Goal: Contribute content: Contribute content

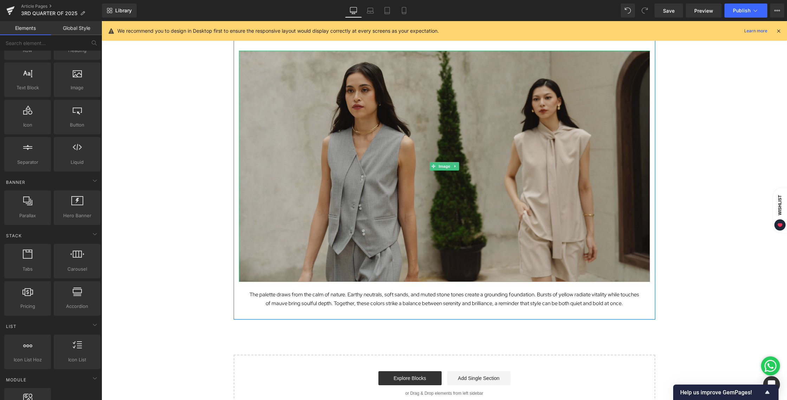
scroll to position [1097, 0]
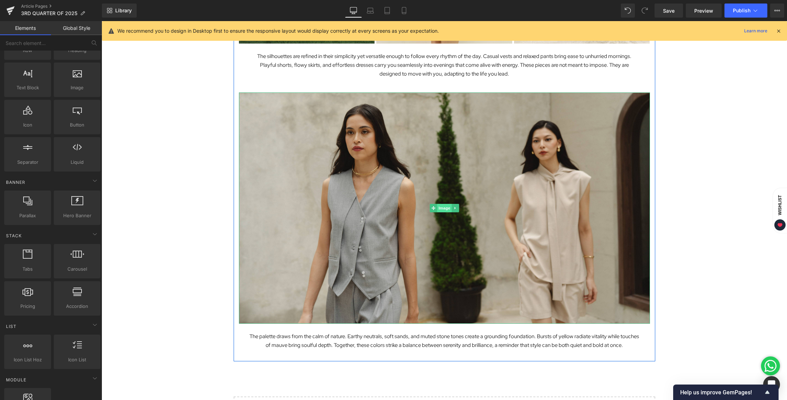
click at [443, 205] on span "Image" at bounding box center [444, 208] width 15 height 8
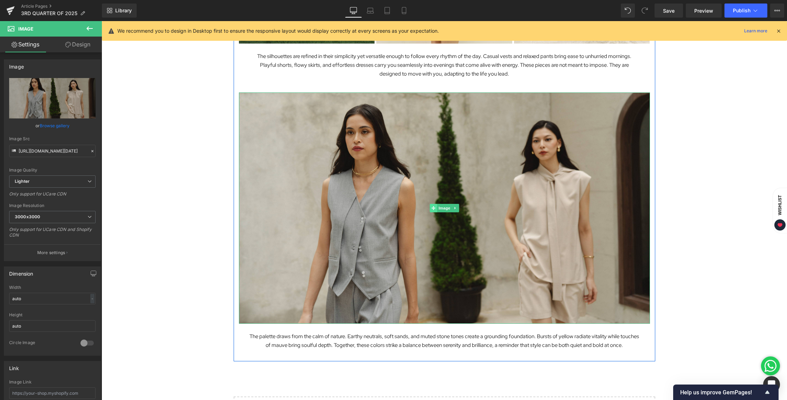
click at [431, 208] on icon at bounding box center [433, 208] width 4 height 4
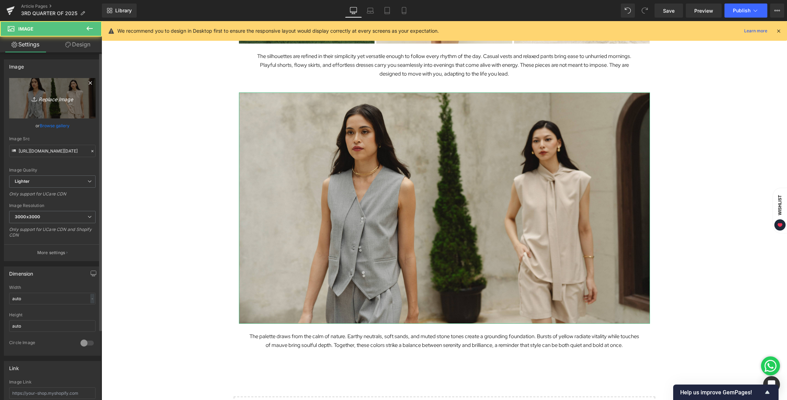
click at [37, 97] on icon "Replace Image" at bounding box center [52, 98] width 56 height 9
type input "C:\fakepath\BLOG [DATE]-06.jpg"
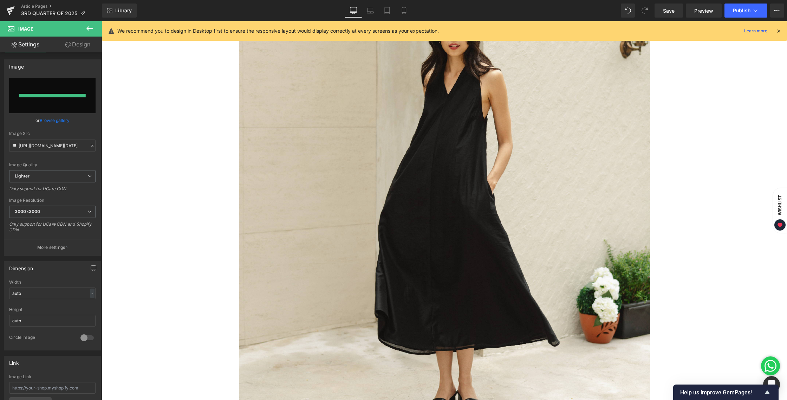
type input "[URL][DOMAIN_NAME][DATE]"
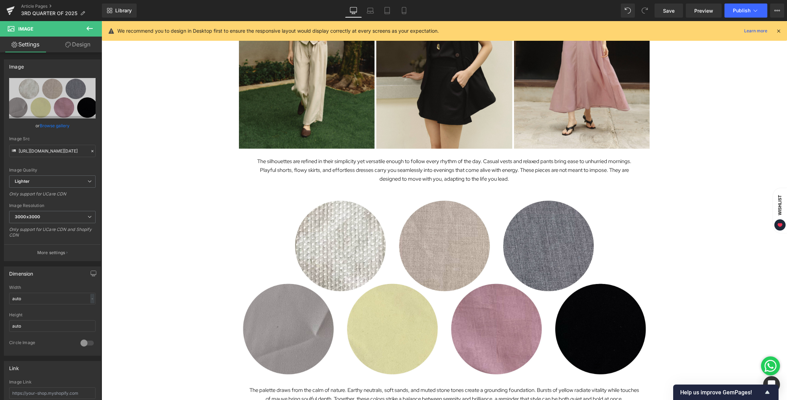
scroll to position [1052, 0]
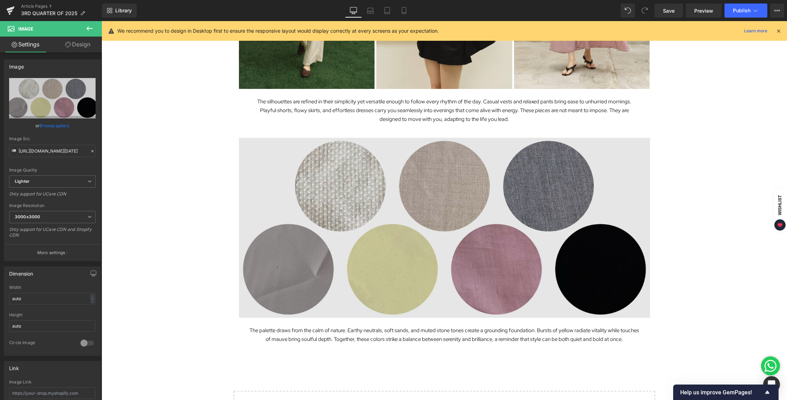
click at [442, 203] on img at bounding box center [444, 228] width 411 height 180
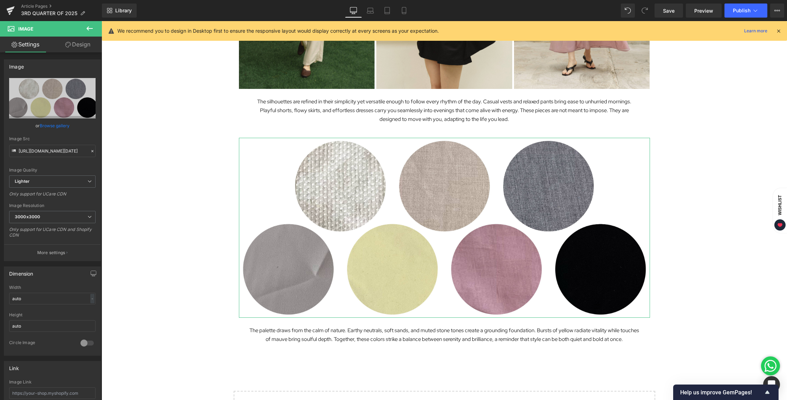
click at [80, 48] on link "Design" at bounding box center [77, 45] width 51 height 16
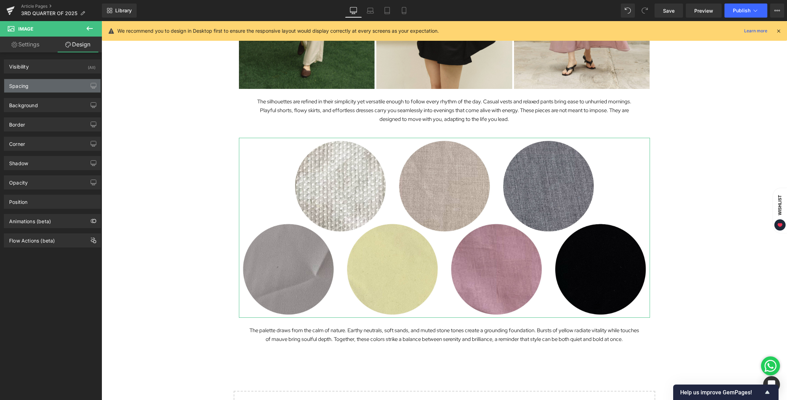
click at [41, 89] on div "Spacing" at bounding box center [52, 85] width 96 height 13
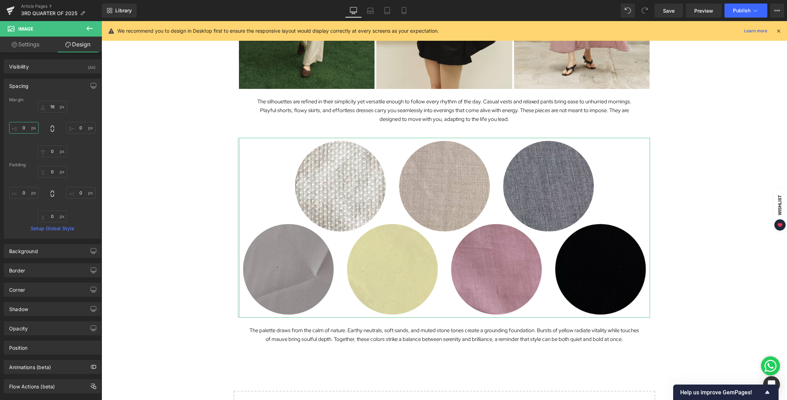
click at [31, 129] on input "0" at bounding box center [24, 128] width 30 height 12
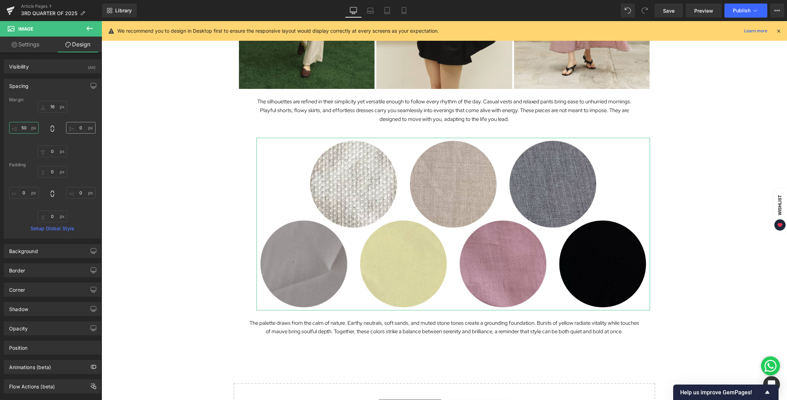
type input "50"
click at [81, 129] on input "0" at bounding box center [81, 128] width 30 height 12
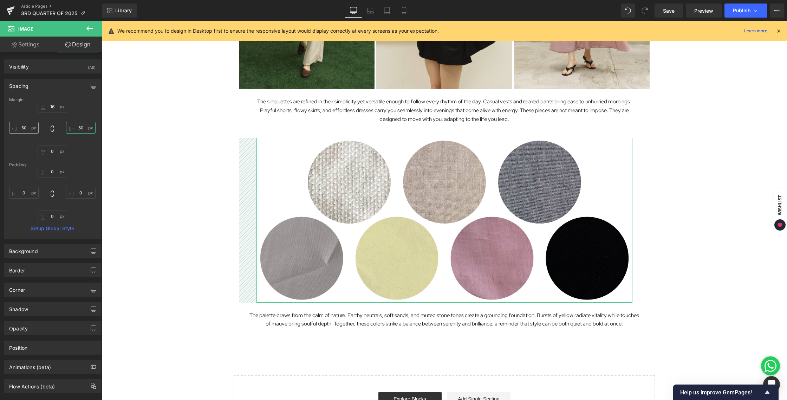
type input "50"
click at [24, 128] on input "50" at bounding box center [24, 128] width 30 height 12
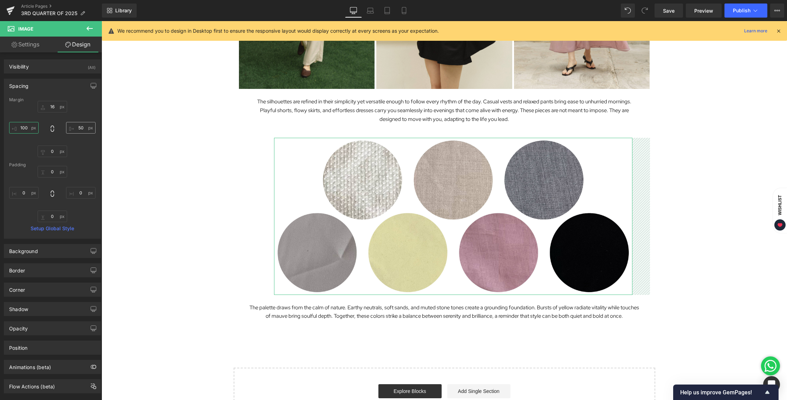
type input "100"
click at [79, 128] on input "50" at bounding box center [81, 128] width 30 height 12
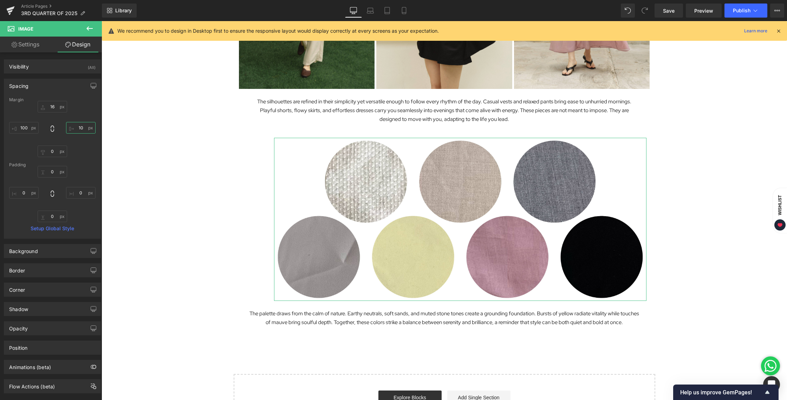
type input "100"
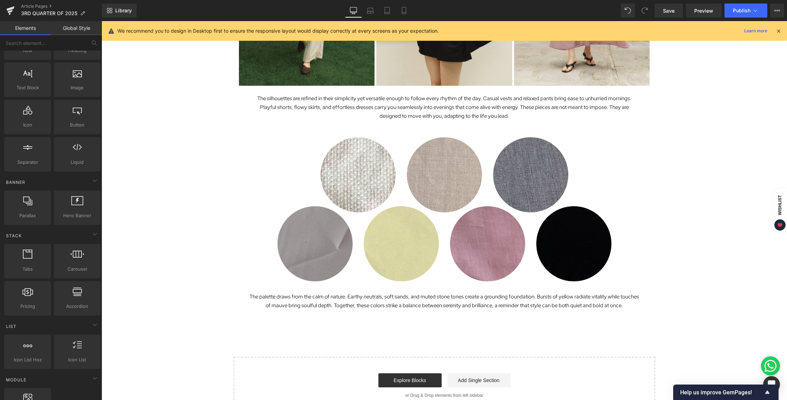
scroll to position [1056, 0]
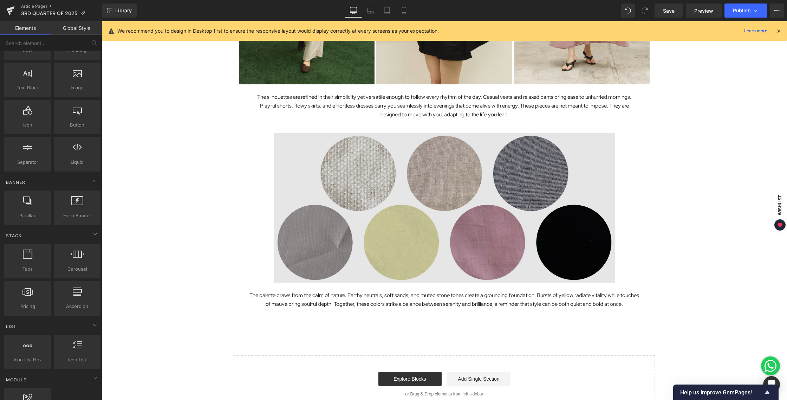
click at [436, 202] on img at bounding box center [444, 207] width 341 height 149
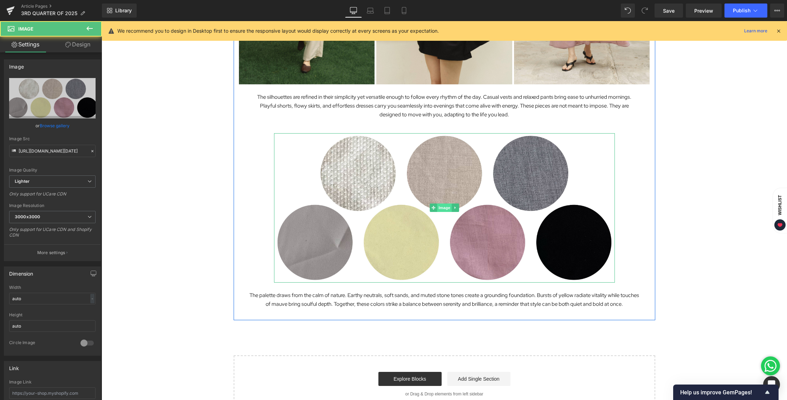
click at [437, 205] on span "Image" at bounding box center [444, 207] width 15 height 8
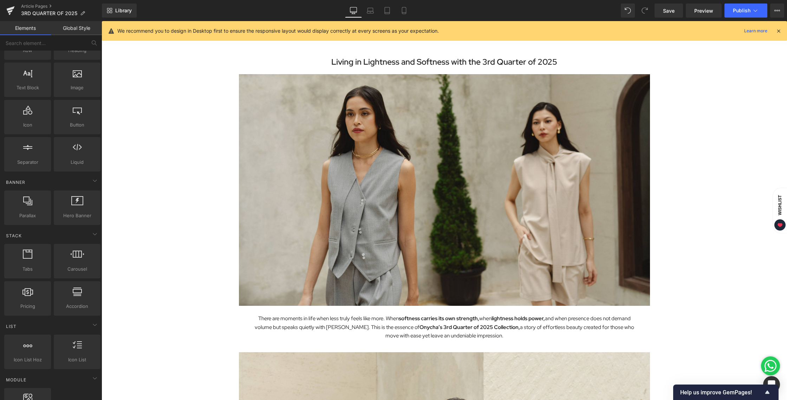
scroll to position [0, 0]
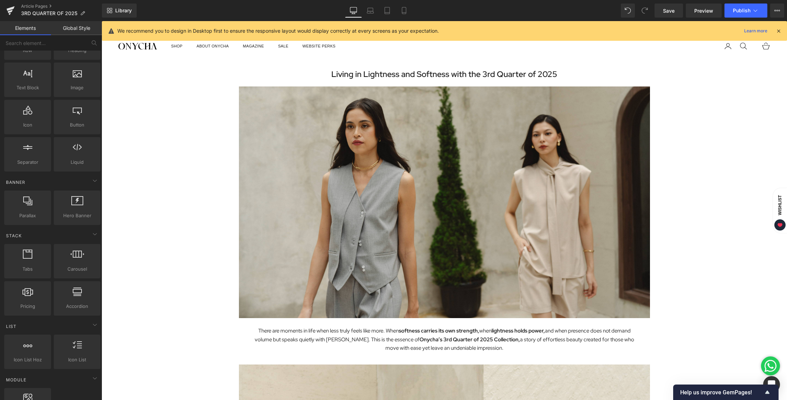
click at [780, 32] on icon at bounding box center [778, 31] width 6 height 6
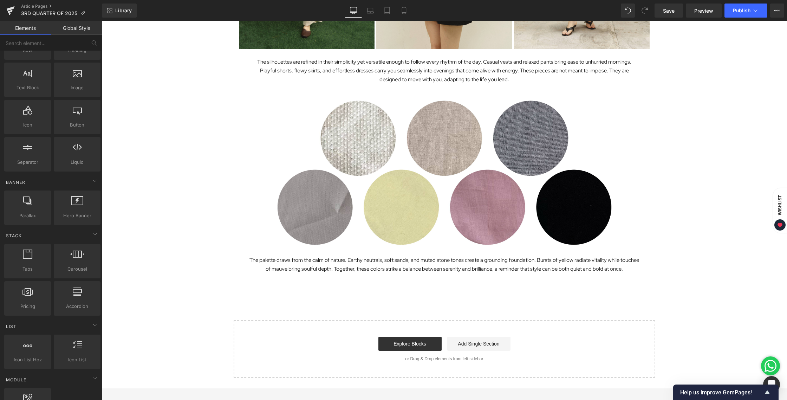
scroll to position [1090, 0]
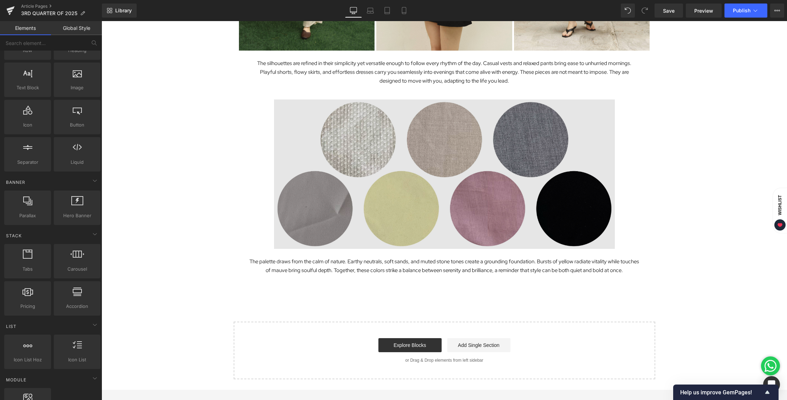
click at [443, 166] on img at bounding box center [444, 173] width 341 height 149
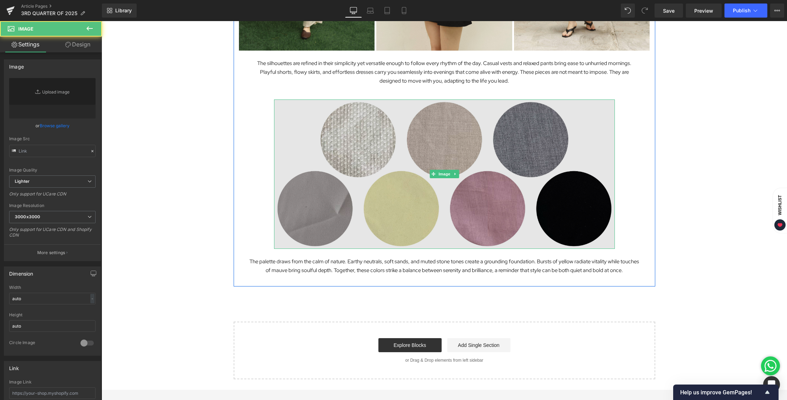
type input "[URL][DOMAIN_NAME][DATE]"
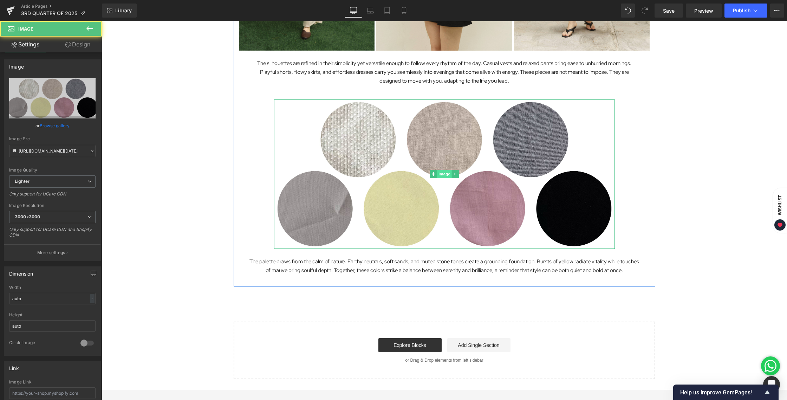
click at [443, 172] on span "Image" at bounding box center [444, 174] width 15 height 8
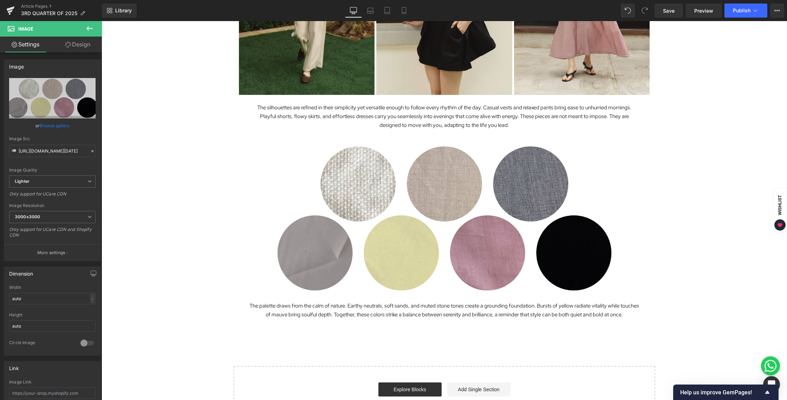
scroll to position [1044, 0]
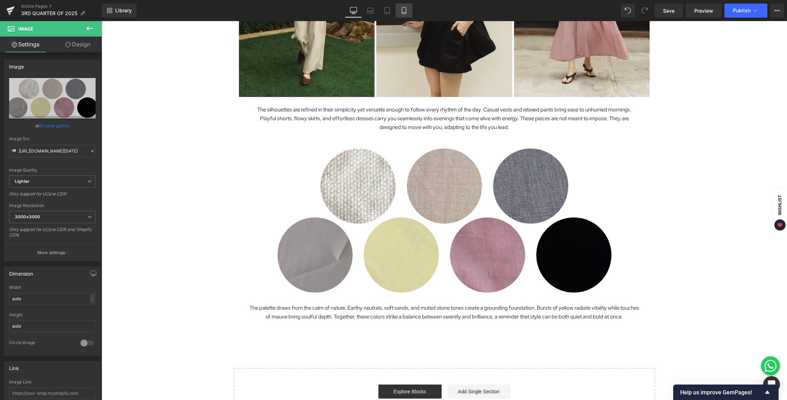
click at [406, 13] on icon at bounding box center [403, 10] width 7 height 7
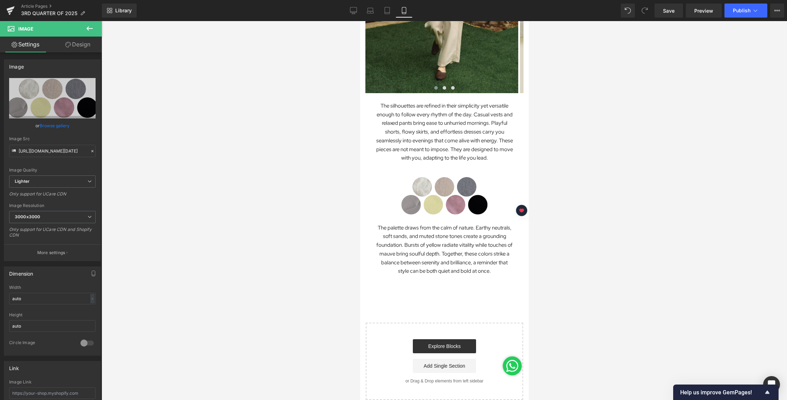
scroll to position [693, 0]
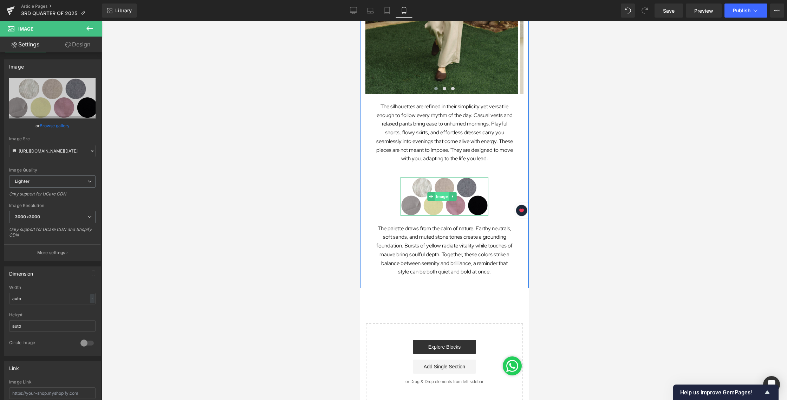
click at [438, 192] on span "Image" at bounding box center [441, 196] width 15 height 8
click at [442, 194] on span "Image" at bounding box center [441, 196] width 15 height 8
click at [349, 12] on link "Desktop" at bounding box center [353, 11] width 17 height 14
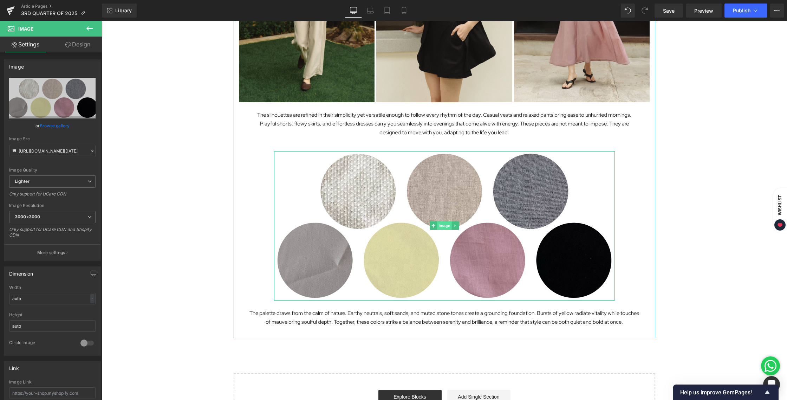
click at [439, 224] on span "Image" at bounding box center [444, 225] width 15 height 8
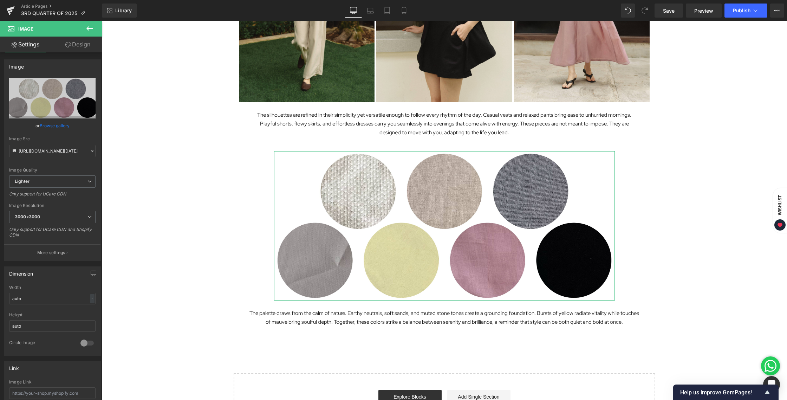
click at [80, 50] on link "Design" at bounding box center [77, 45] width 51 height 16
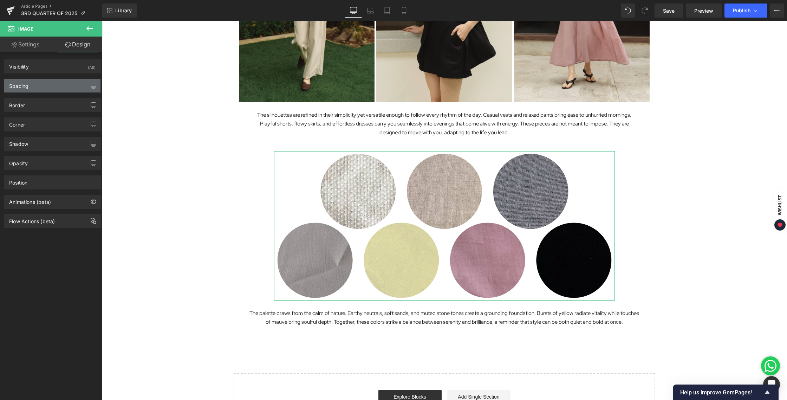
click at [26, 86] on div "Spacing" at bounding box center [18, 84] width 19 height 10
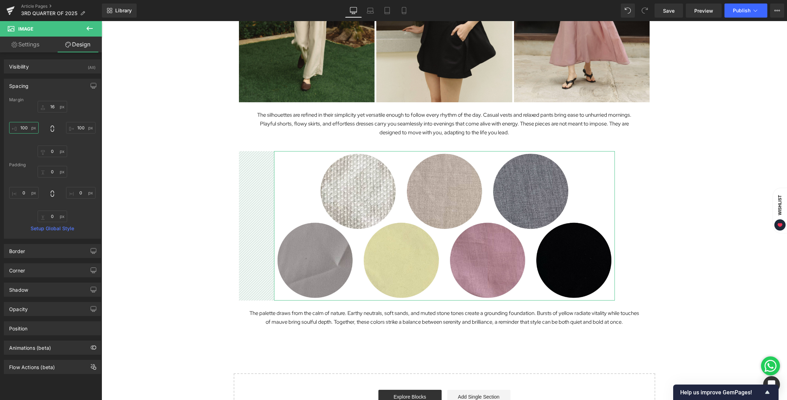
click at [22, 128] on input "100" at bounding box center [24, 128] width 30 height 12
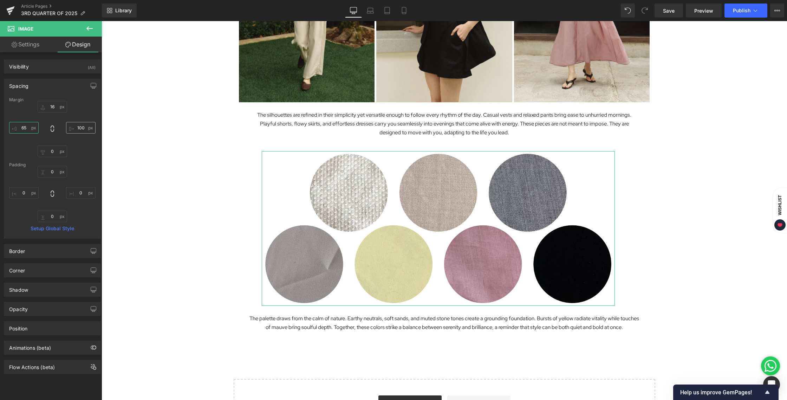
type input "65"
click at [74, 128] on input "100" at bounding box center [81, 128] width 30 height 12
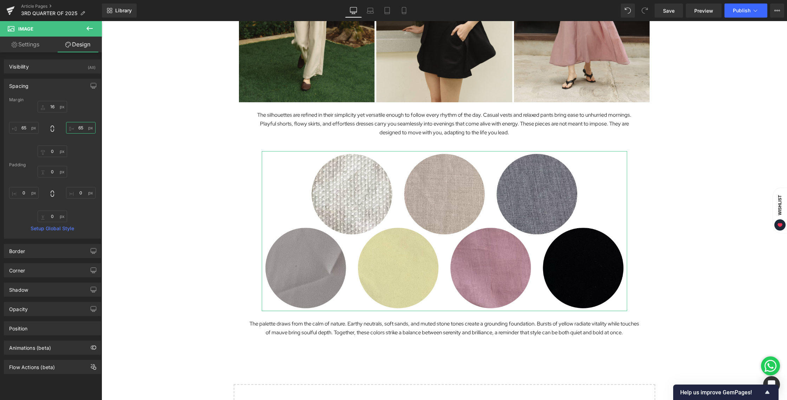
type input "65"
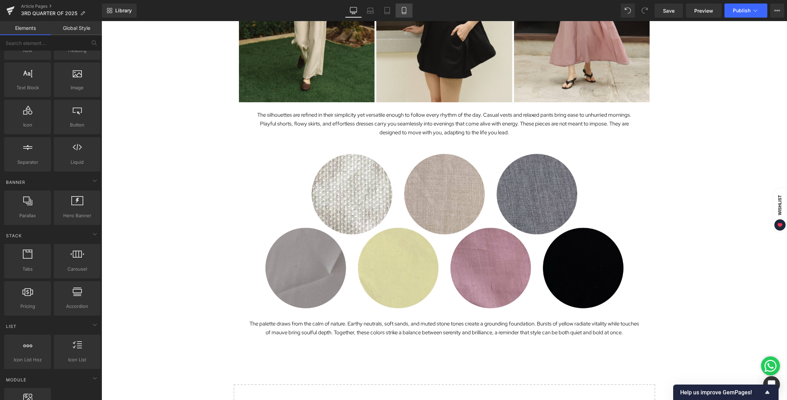
click at [402, 12] on icon at bounding box center [403, 10] width 7 height 7
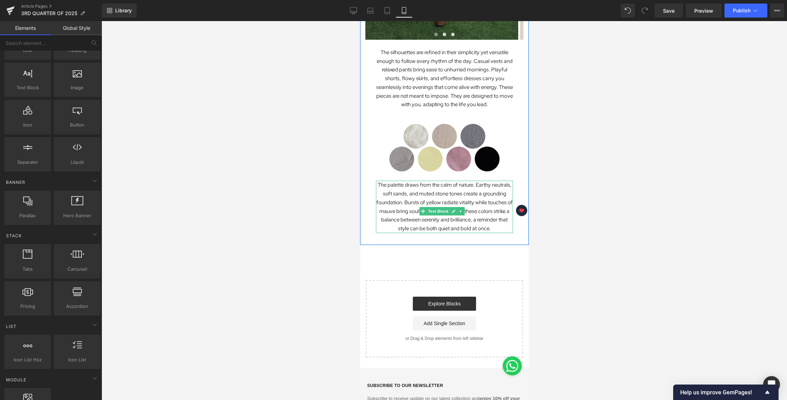
scroll to position [735, 0]
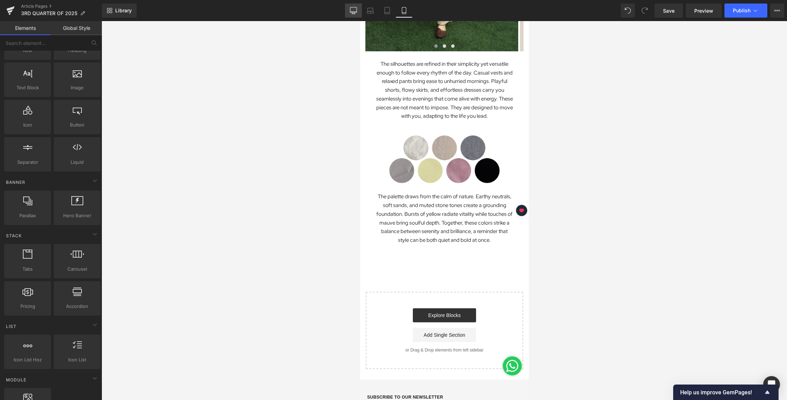
click at [349, 9] on link "Desktop" at bounding box center [353, 11] width 17 height 14
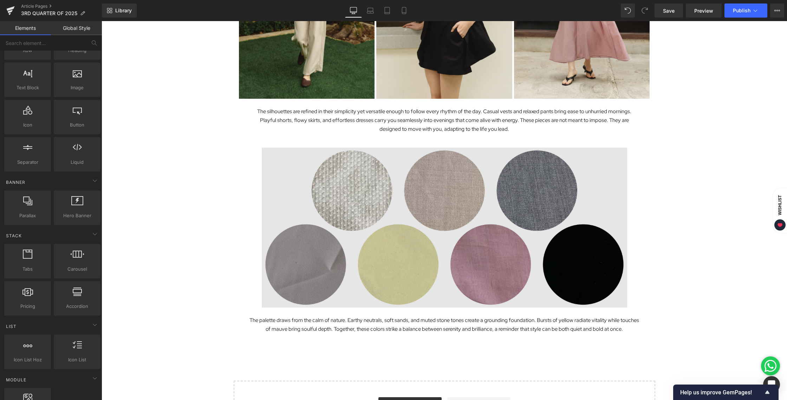
scroll to position [1028, 0]
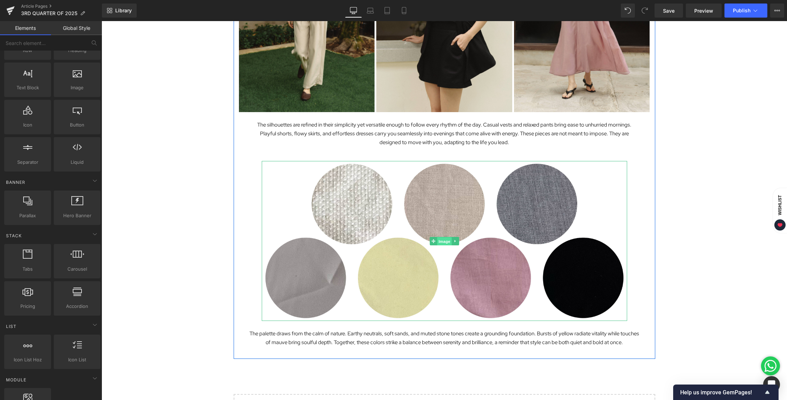
click at [438, 238] on span "Image" at bounding box center [444, 241] width 15 height 8
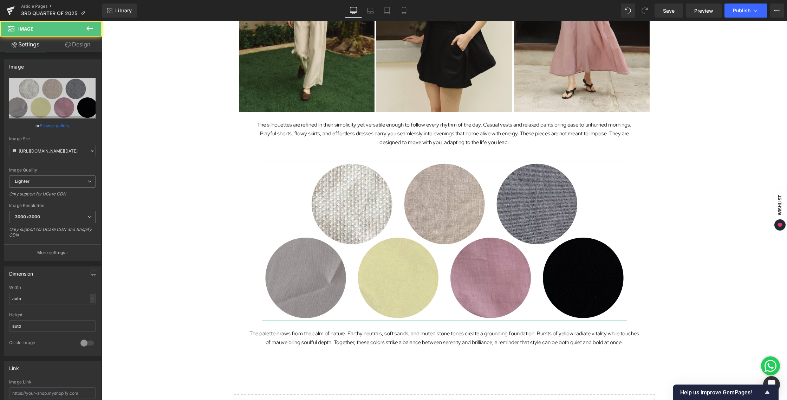
click at [74, 37] on link "Design" at bounding box center [77, 45] width 51 height 16
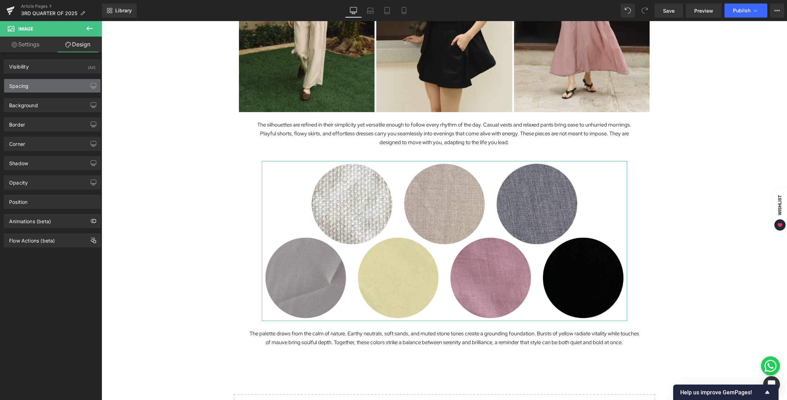
click at [32, 88] on div "Spacing" at bounding box center [52, 85] width 96 height 13
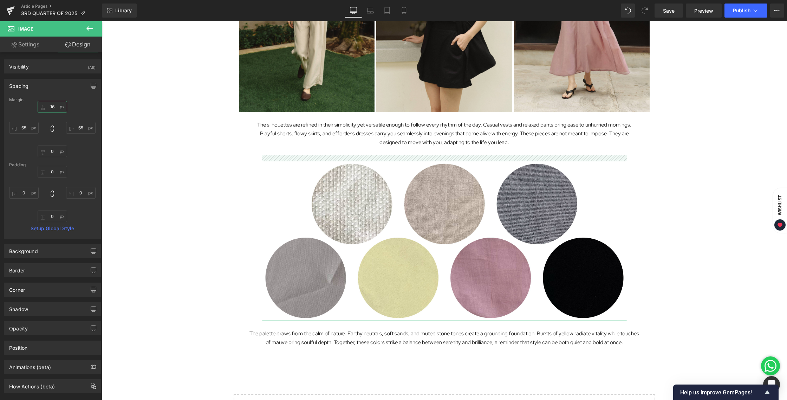
click at [53, 108] on input "16" at bounding box center [53, 107] width 30 height 12
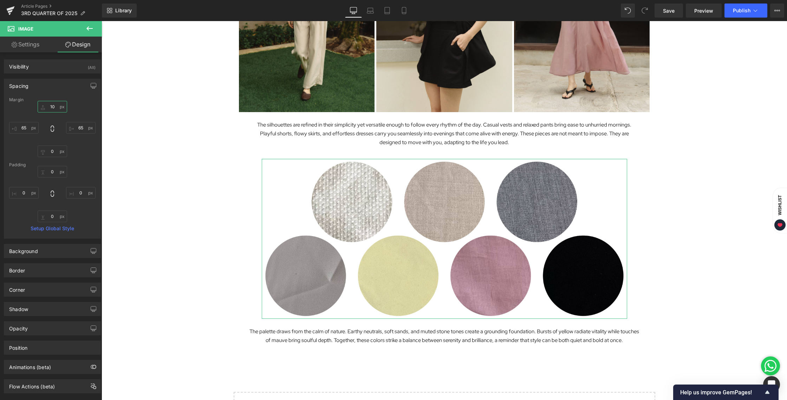
type input "10"
click at [434, 133] on span "Text Block" at bounding box center [440, 134] width 23 height 8
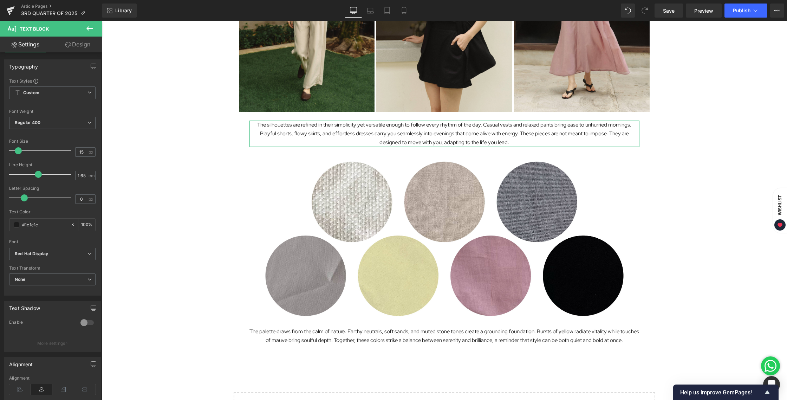
click at [60, 43] on link "Design" at bounding box center [77, 45] width 51 height 16
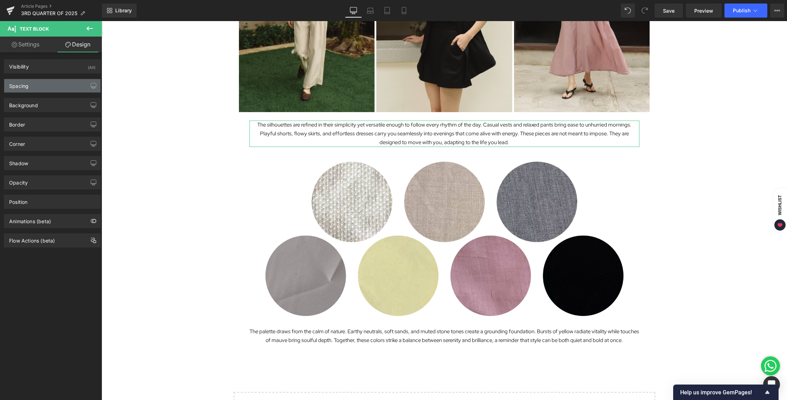
click at [43, 80] on div "Spacing" at bounding box center [52, 85] width 96 height 13
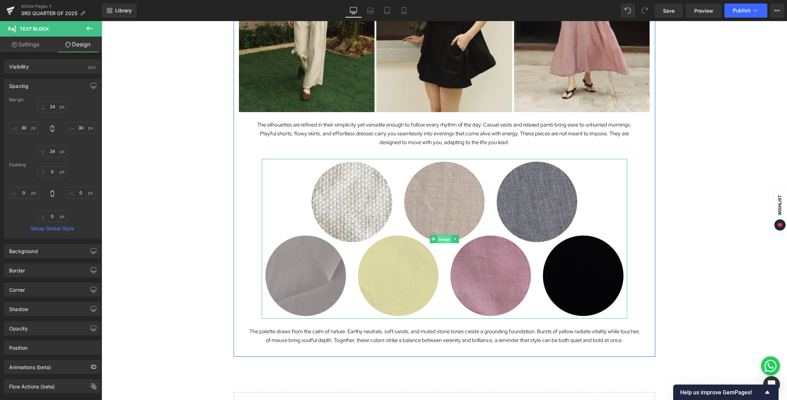
click at [445, 240] on span "Image" at bounding box center [444, 239] width 15 height 8
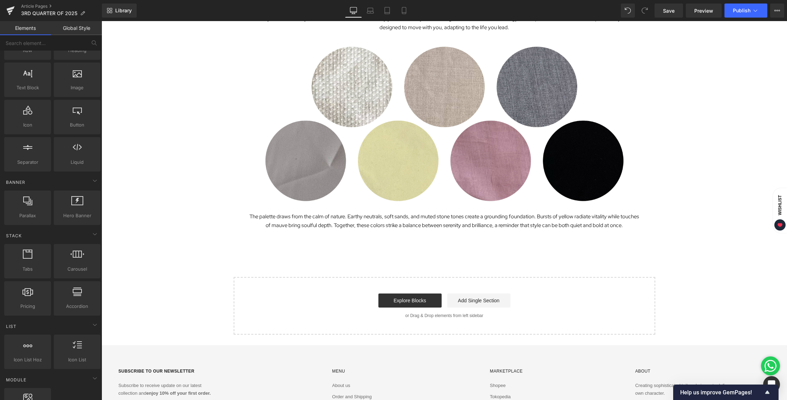
scroll to position [1148, 0]
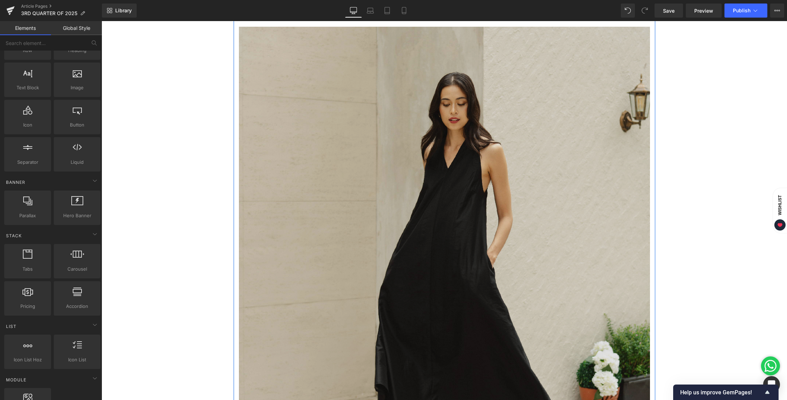
click at [498, 153] on img at bounding box center [444, 284] width 411 height 514
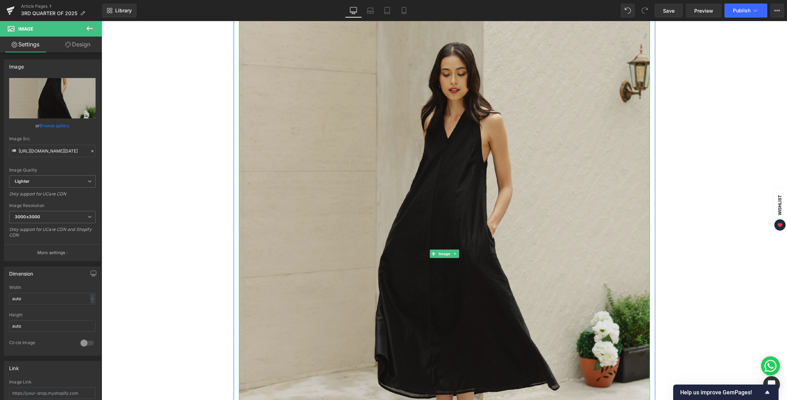
scroll to position [509, 0]
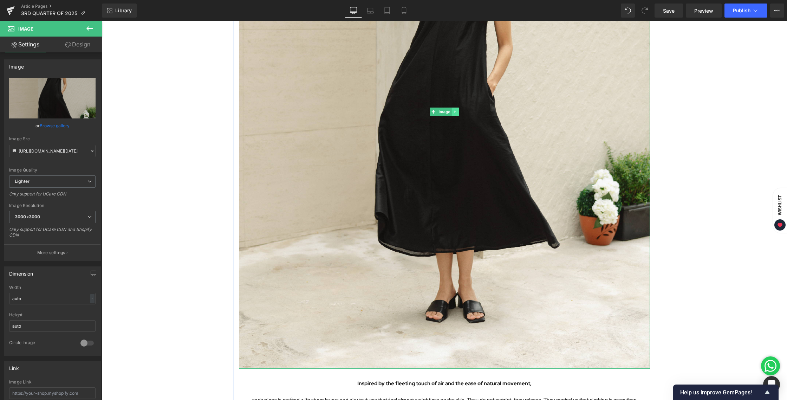
click at [453, 113] on icon at bounding box center [455, 112] width 4 height 4
click at [450, 113] on icon at bounding box center [452, 112] width 4 height 4
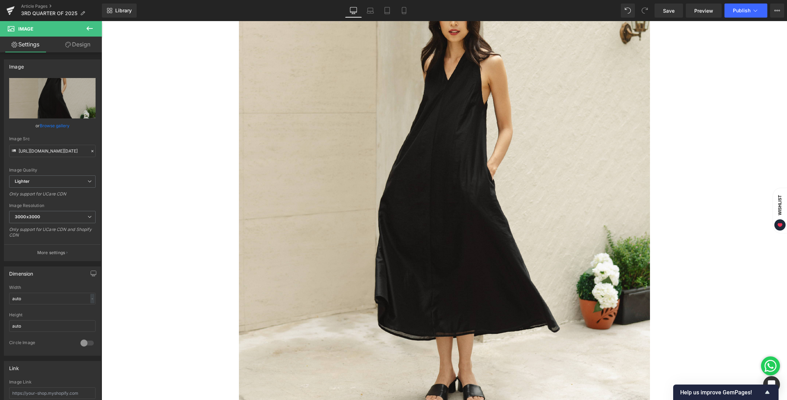
scroll to position [946, 0]
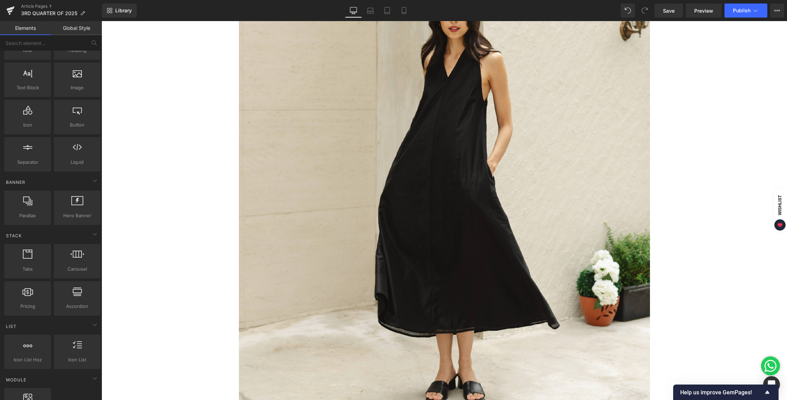
click at [701, 175] on div "Living in Lightness and Softness with the 3rd Quarter of 2025 Heading Image The…" at bounding box center [444, 80] width 685 height 1938
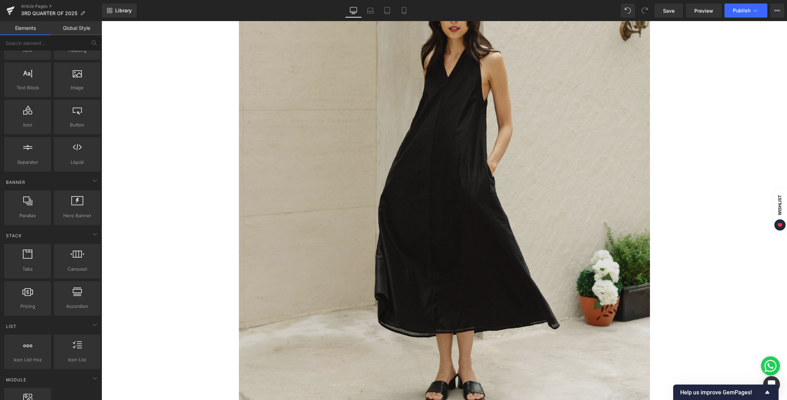
click at [485, 157] on img at bounding box center [444, 192] width 411 height 514
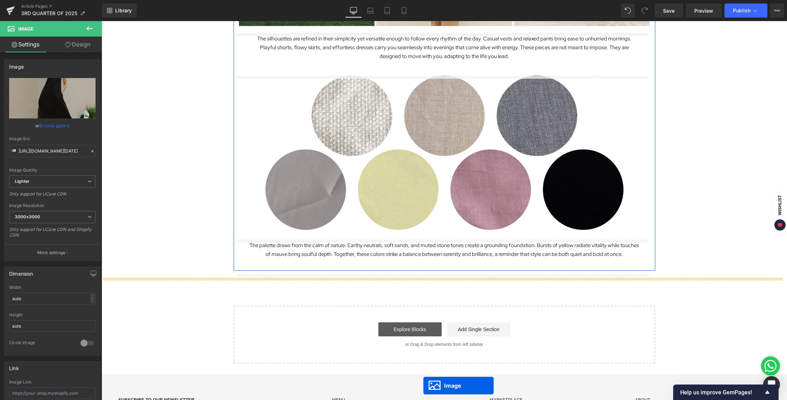
scroll to position [1143, 0]
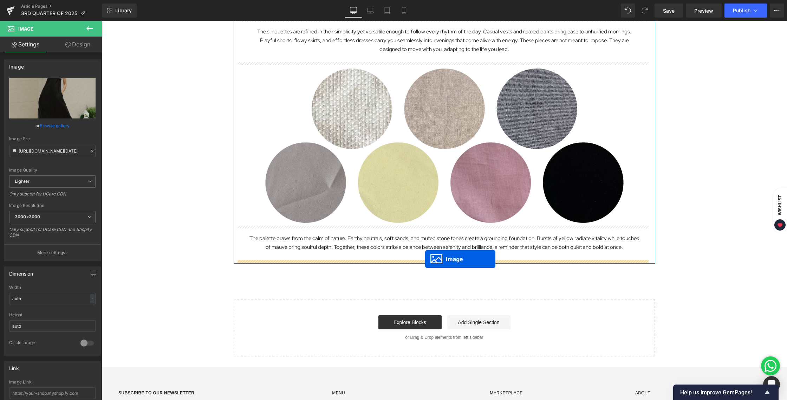
drag, startPoint x: 429, startPoint y: 193, endPoint x: 425, endPoint y: 259, distance: 66.2
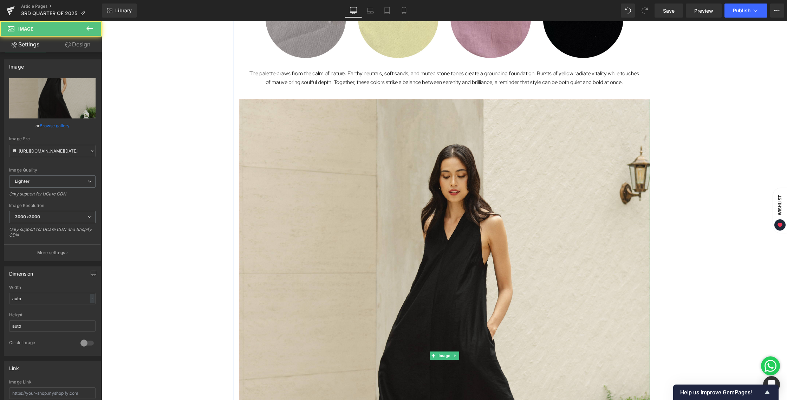
scroll to position [1315, 0]
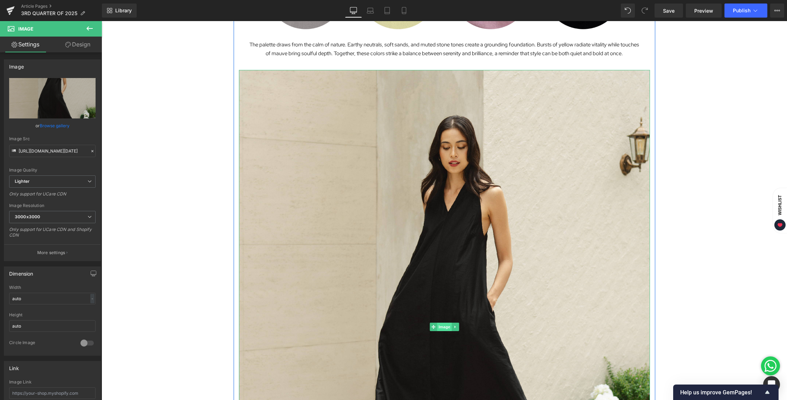
click at [439, 330] on span "Image" at bounding box center [444, 326] width 15 height 8
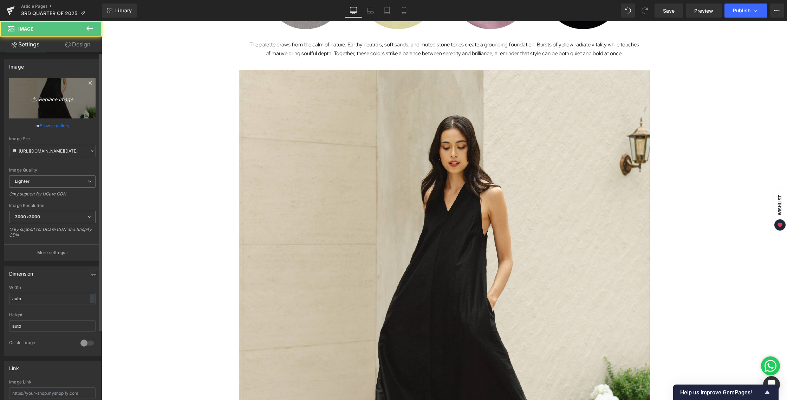
click at [64, 101] on icon "Replace Image" at bounding box center [52, 98] width 56 height 9
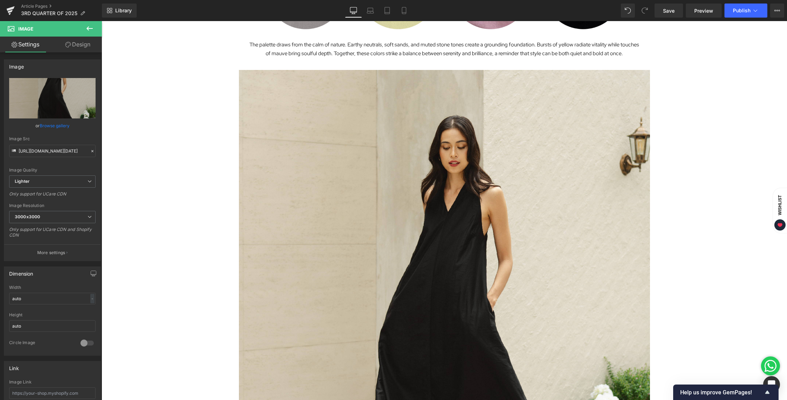
type input "C:\fakepath\BLOG [DATE]-07.jpg"
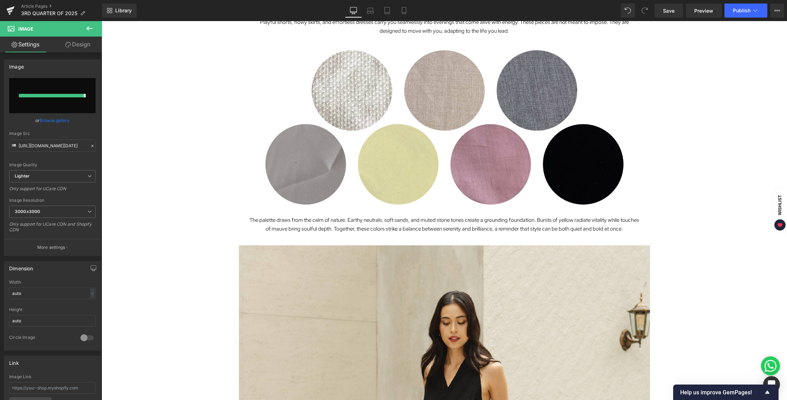
type input "[URL][DOMAIN_NAME][DATE]"
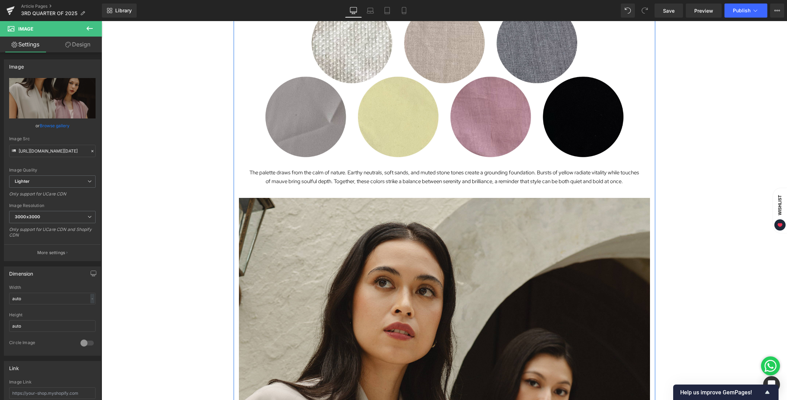
scroll to position [1166, 0]
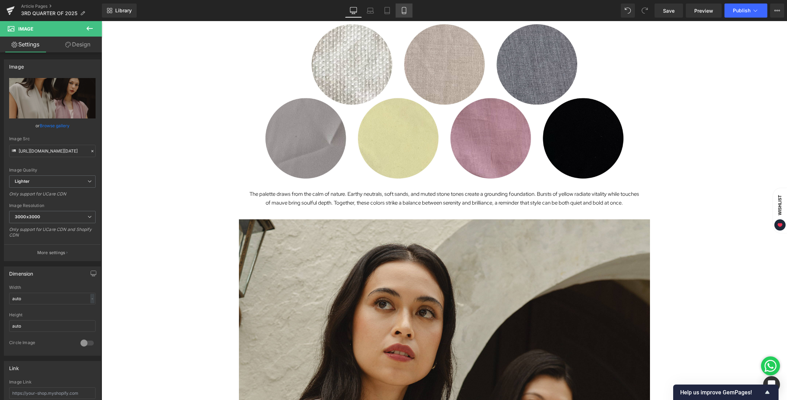
click at [405, 13] on icon at bounding box center [403, 10] width 7 height 7
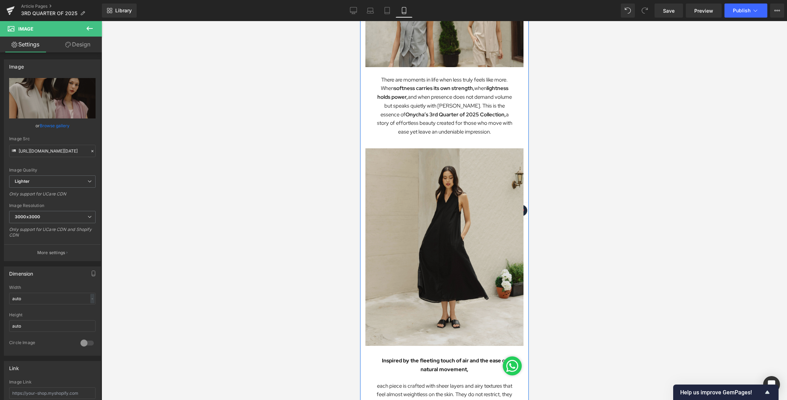
scroll to position [223, 0]
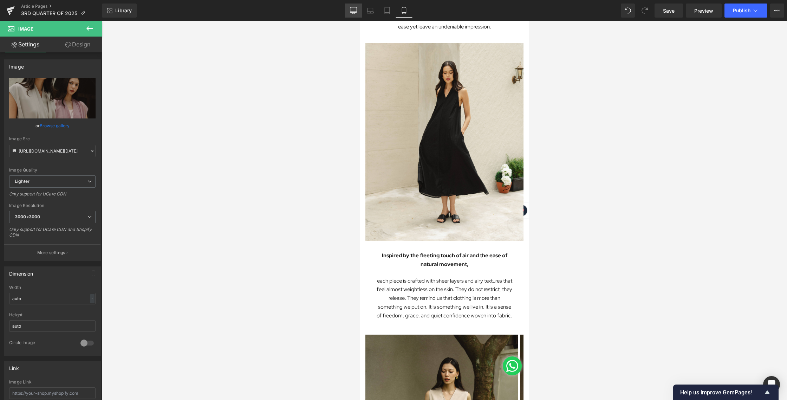
click at [360, 14] on link "Desktop" at bounding box center [353, 11] width 17 height 14
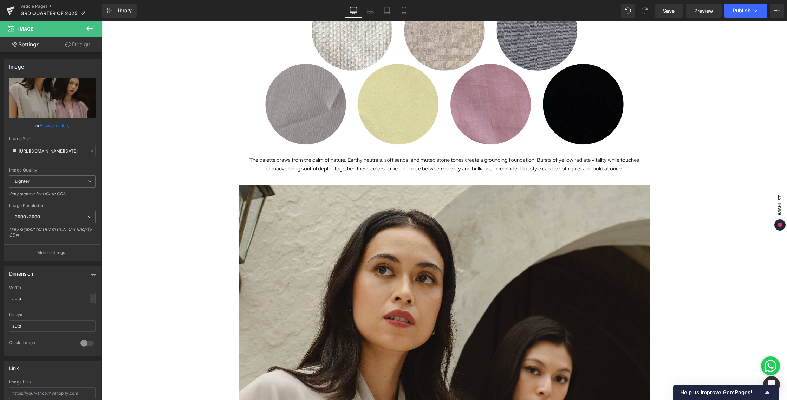
scroll to position [1185, 0]
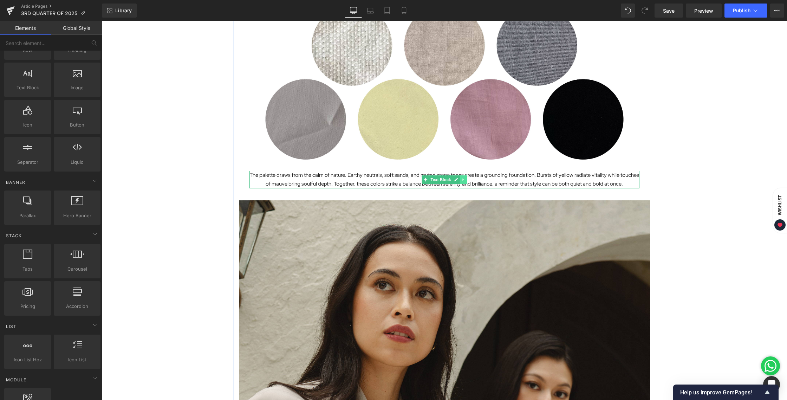
click at [459, 182] on link at bounding box center [462, 179] width 7 height 8
click at [457, 181] on icon at bounding box center [459, 180] width 4 height 4
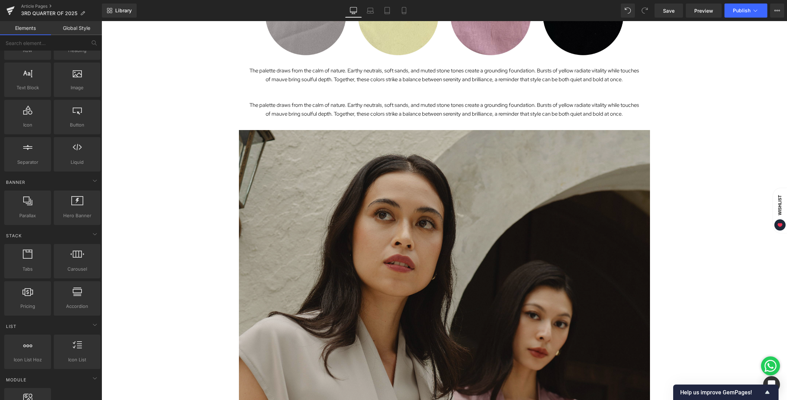
scroll to position [1295, 0]
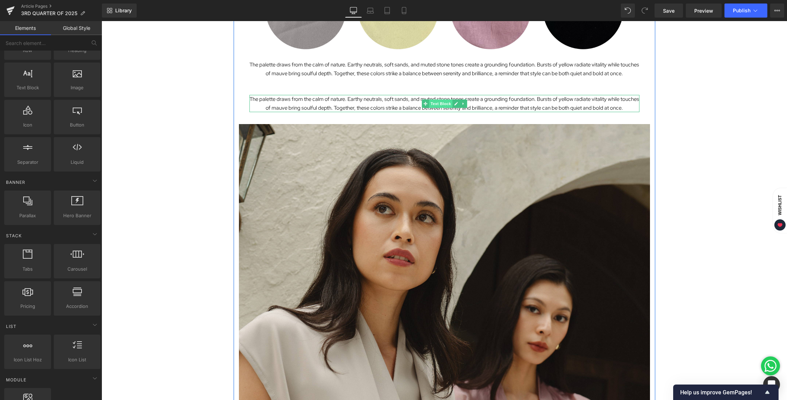
click at [434, 102] on span "Text Block" at bounding box center [440, 103] width 23 height 8
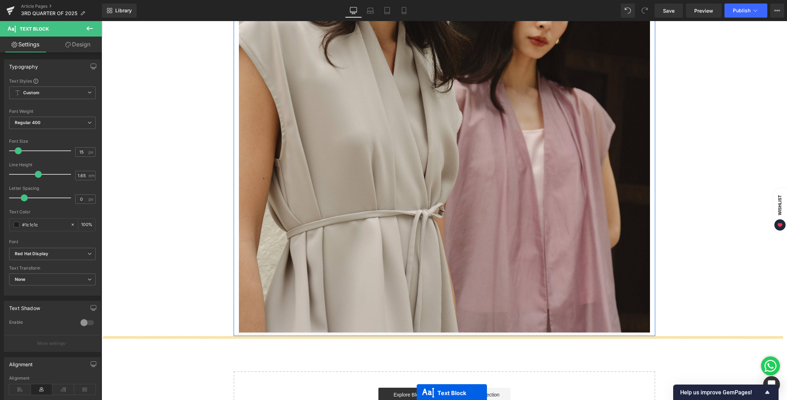
scroll to position [1632, 0]
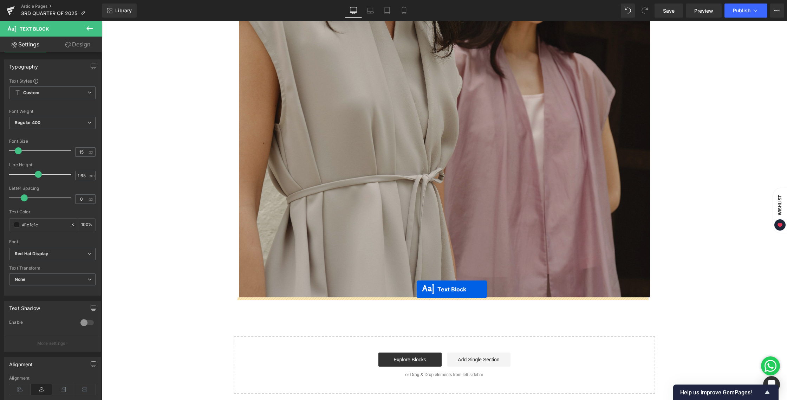
drag, startPoint x: 423, startPoint y: 103, endPoint x: 417, endPoint y: 289, distance: 186.6
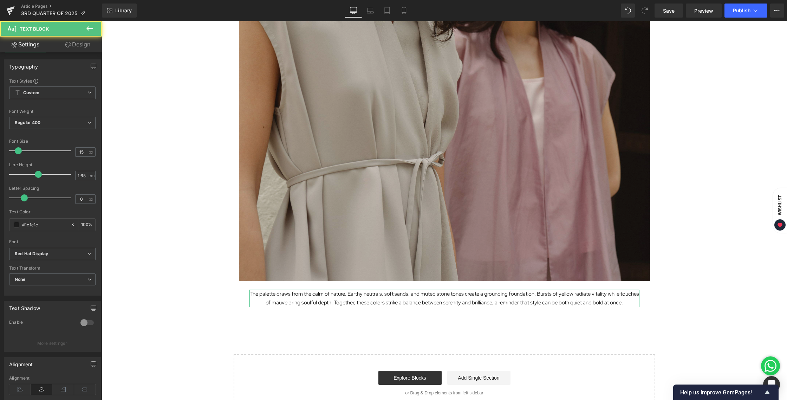
scroll to position [1656, 0]
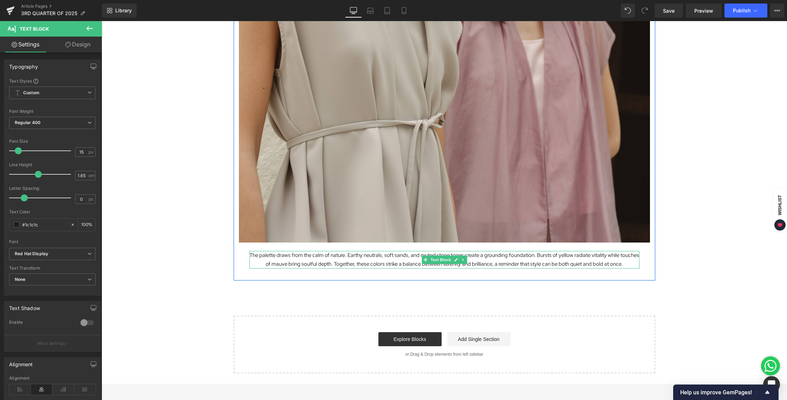
click at [410, 265] on p "The palette draws from the calm of nature. Earthy neutrals, soft sands, and mut…" at bounding box center [444, 260] width 390 height 18
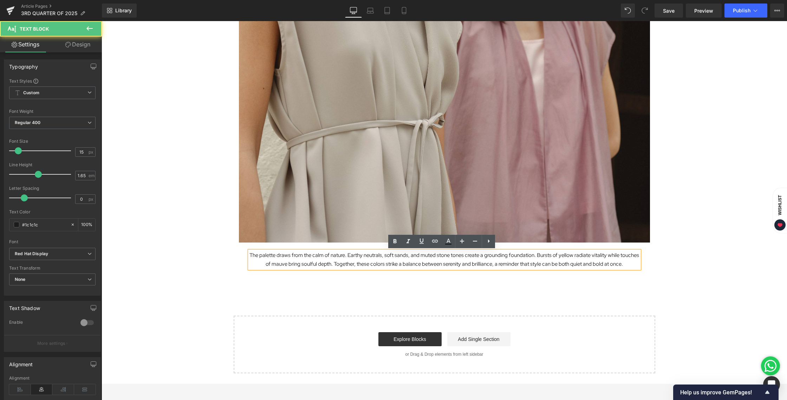
click at [407, 264] on p "The palette draws from the calm of nature. Earthy neutrals, soft sands, and mut…" at bounding box center [444, 260] width 390 height 18
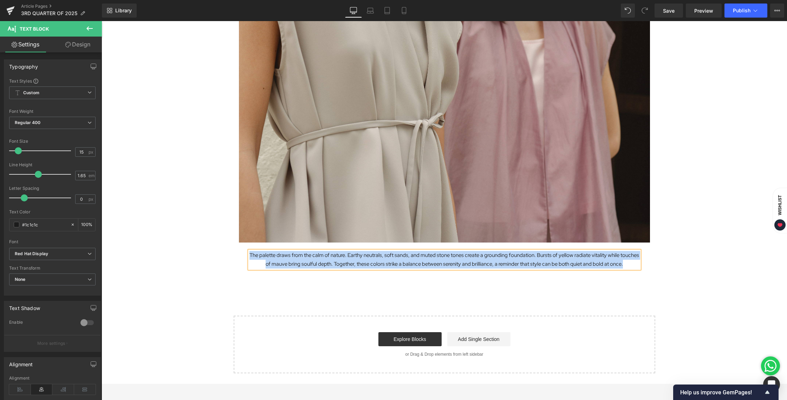
paste div
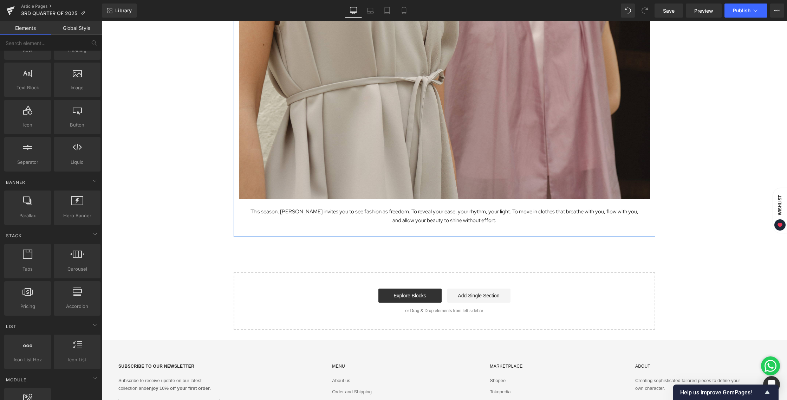
scroll to position [1700, 0]
click at [462, 215] on icon at bounding box center [462, 216] width 1 height 2
click at [457, 214] on icon at bounding box center [459, 216] width 4 height 4
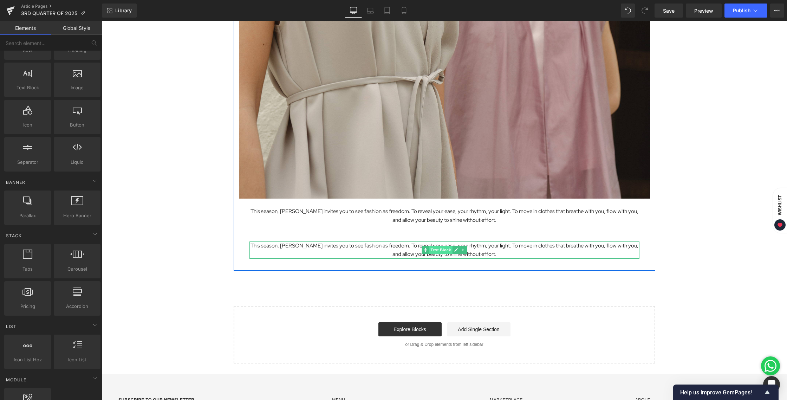
click at [444, 247] on span "Text Block" at bounding box center [440, 250] width 23 height 8
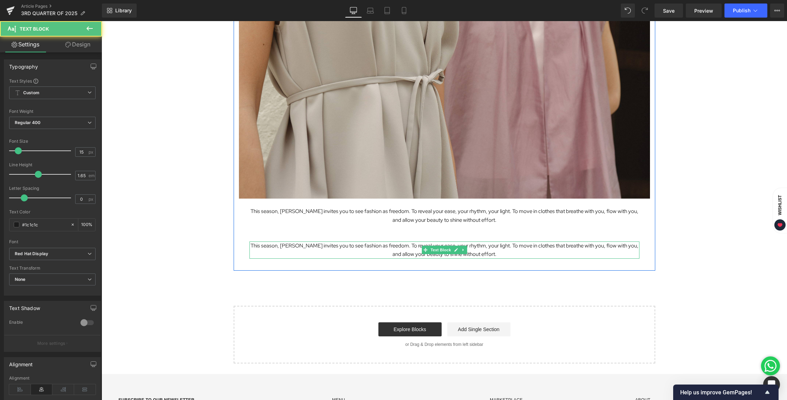
click at [485, 248] on p "This season, [PERSON_NAME] invites you to see fashion as freedom. To reveal you…" at bounding box center [444, 250] width 390 height 18
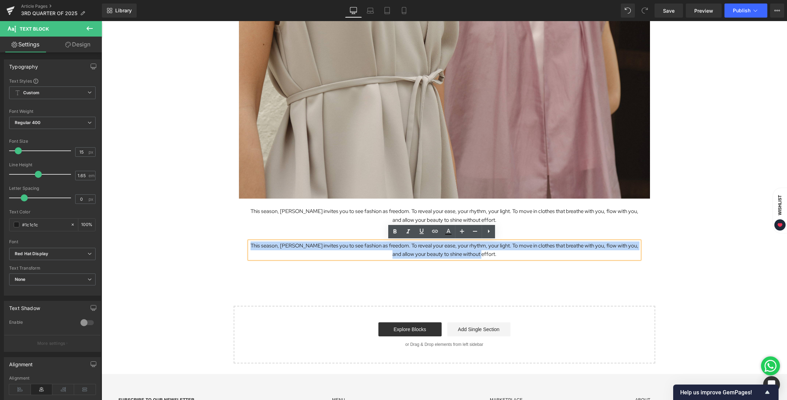
drag, startPoint x: 462, startPoint y: 254, endPoint x: 233, endPoint y: 240, distance: 229.1
paste div
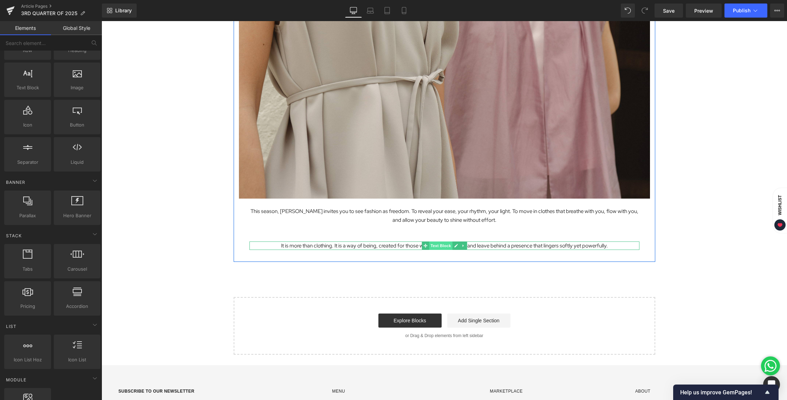
click at [438, 244] on span "Text Block" at bounding box center [440, 245] width 23 height 8
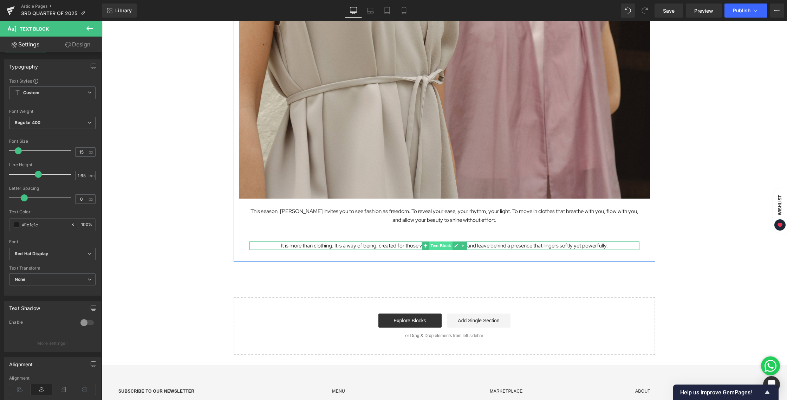
click at [438, 247] on span "Text Block" at bounding box center [440, 245] width 23 height 8
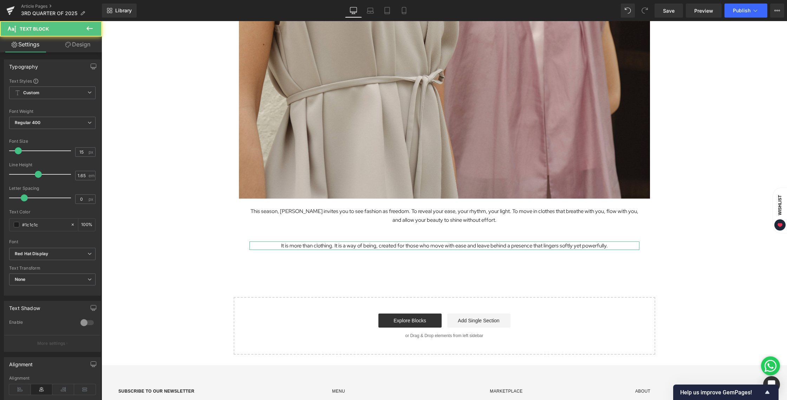
click at [81, 49] on link "Design" at bounding box center [77, 45] width 51 height 16
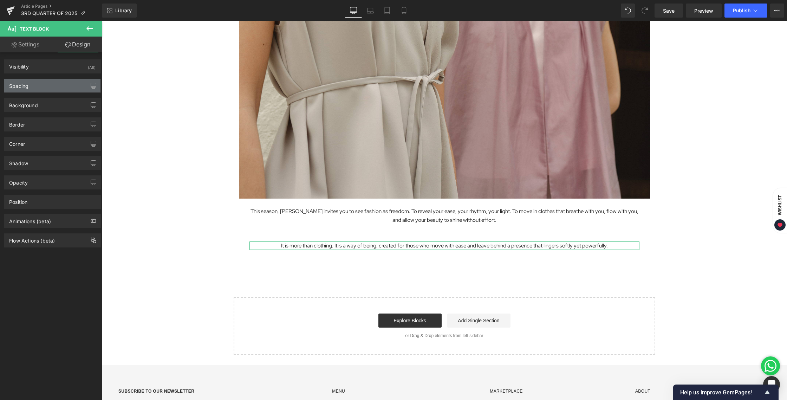
click at [32, 87] on div "Spacing" at bounding box center [52, 85] width 96 height 13
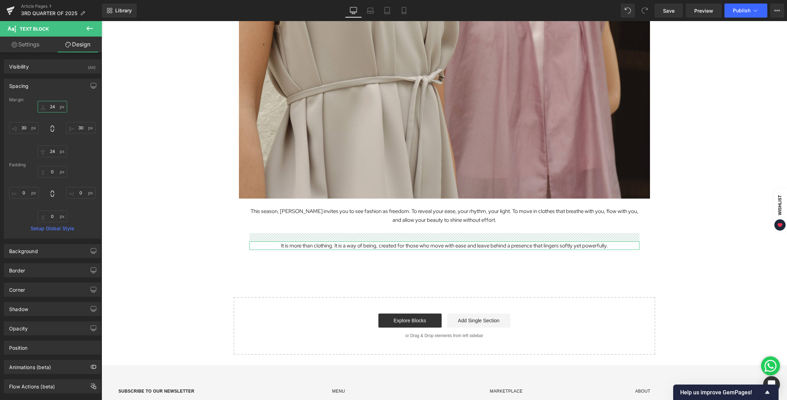
click at [54, 107] on input "24" at bounding box center [53, 107] width 30 height 12
type input "12"
click at [51, 151] on input "24" at bounding box center [53, 151] width 30 height 12
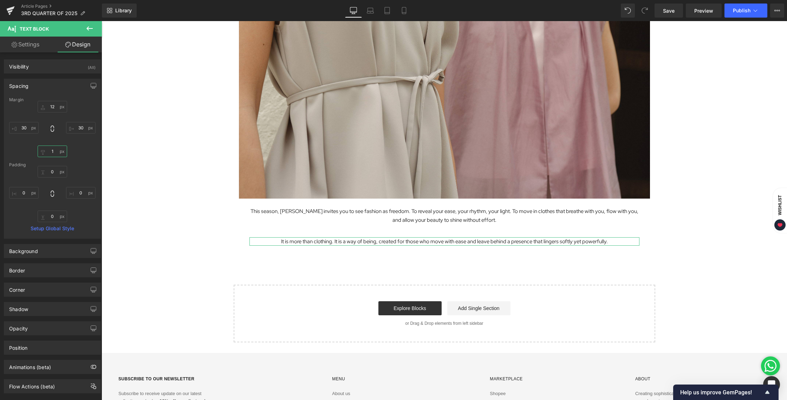
type input "12"
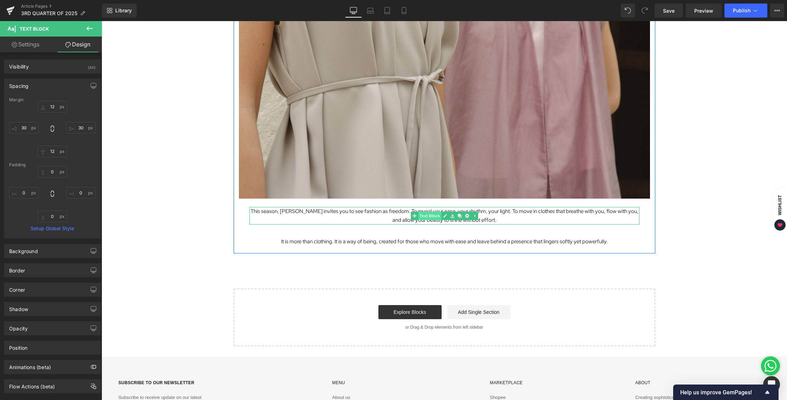
click at [431, 215] on span "Text Block" at bounding box center [429, 215] width 23 height 8
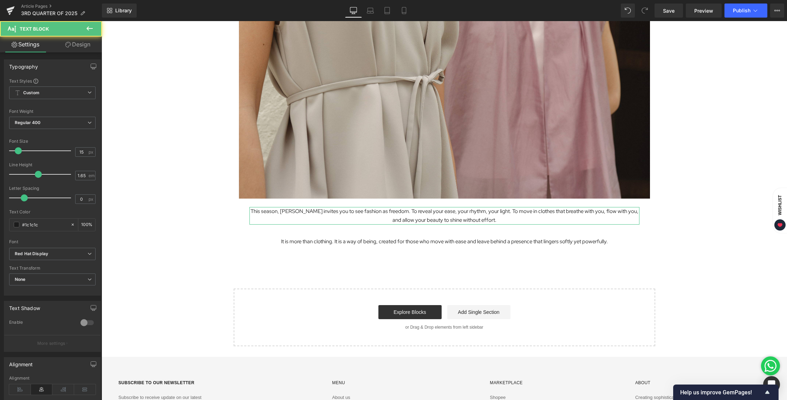
click at [75, 45] on link "Design" at bounding box center [77, 45] width 51 height 16
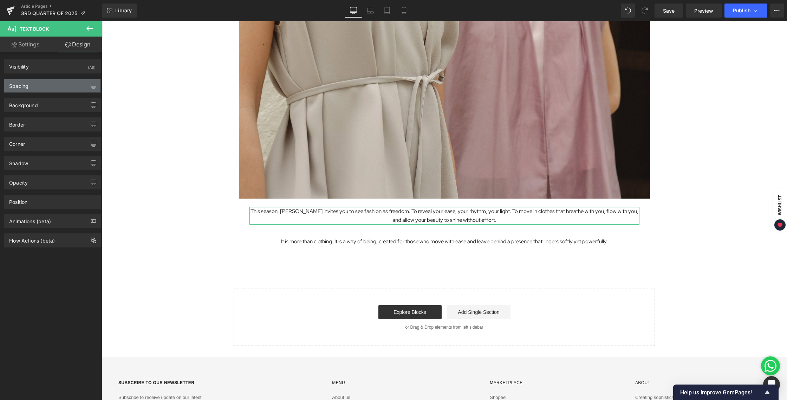
click at [42, 89] on div "Spacing" at bounding box center [52, 85] width 96 height 13
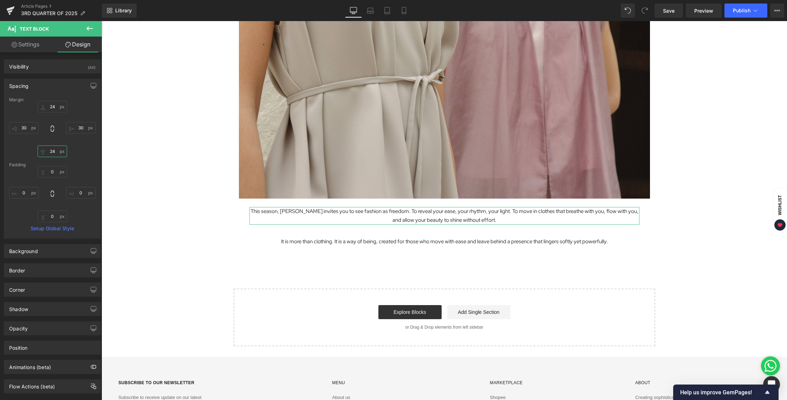
click at [54, 152] on input "24" at bounding box center [53, 151] width 30 height 12
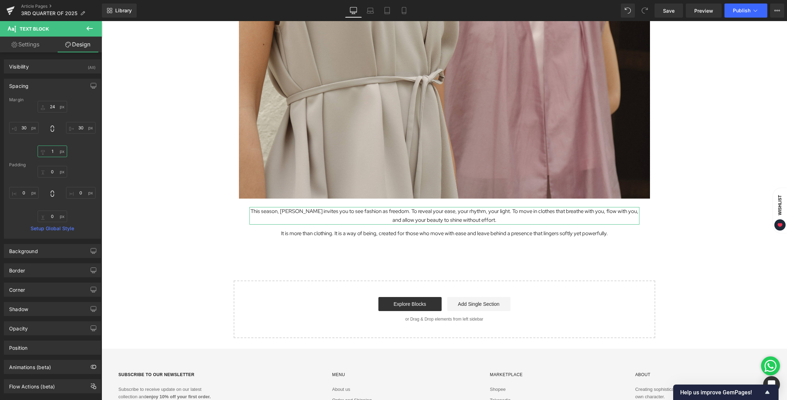
type input "12"
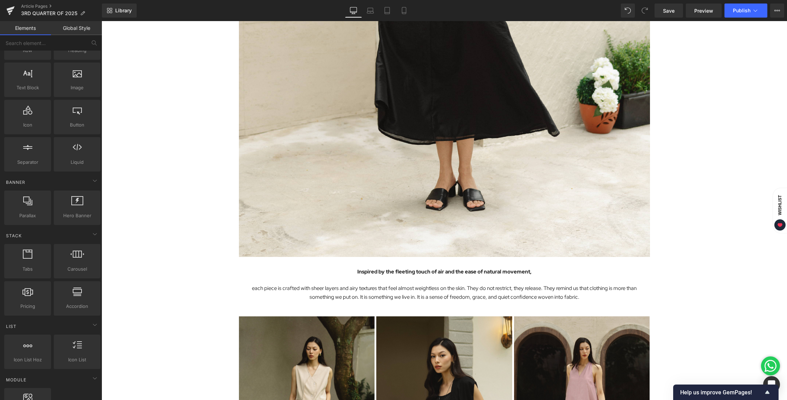
scroll to position [621, 0]
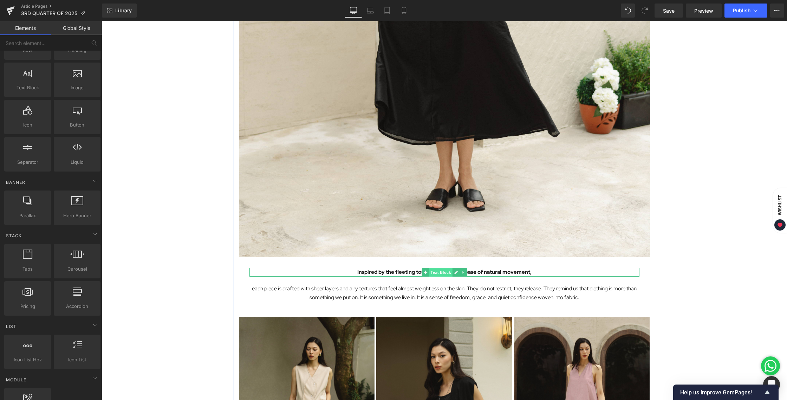
click at [431, 270] on span "Text Block" at bounding box center [440, 272] width 23 height 8
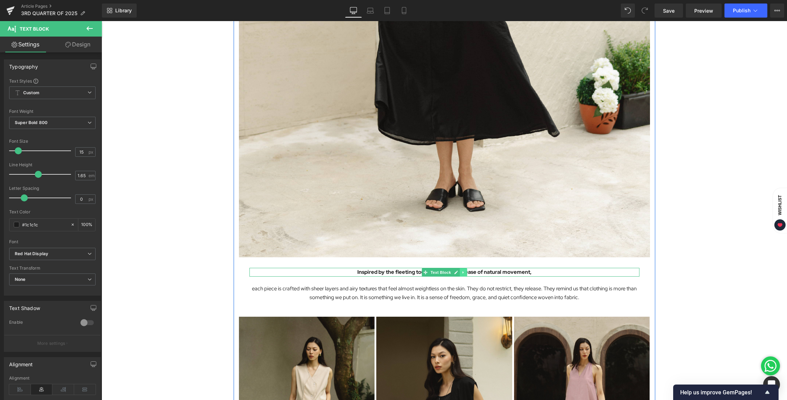
click at [460, 275] on link at bounding box center [462, 272] width 7 height 8
click at [457, 273] on icon at bounding box center [459, 272] width 4 height 4
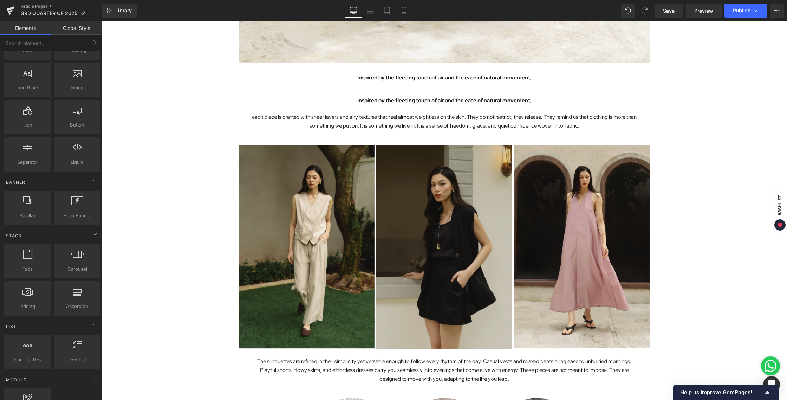
scroll to position [825, 0]
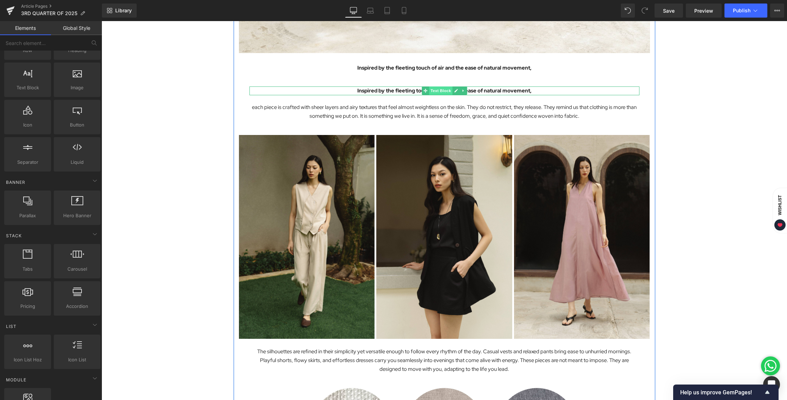
click at [436, 89] on span "Text Block" at bounding box center [440, 90] width 23 height 8
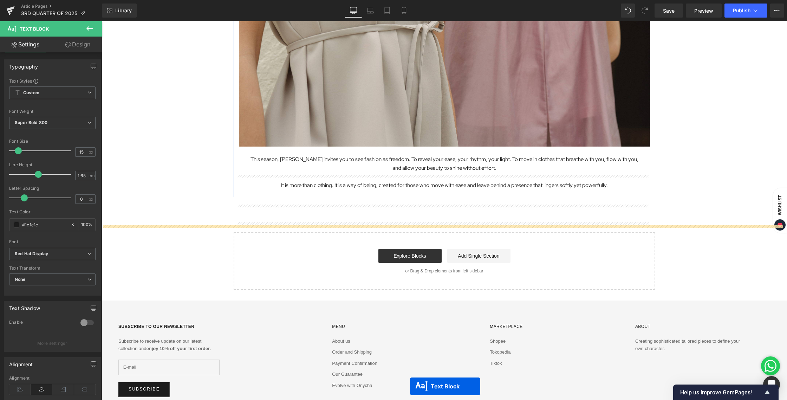
scroll to position [1801, 0]
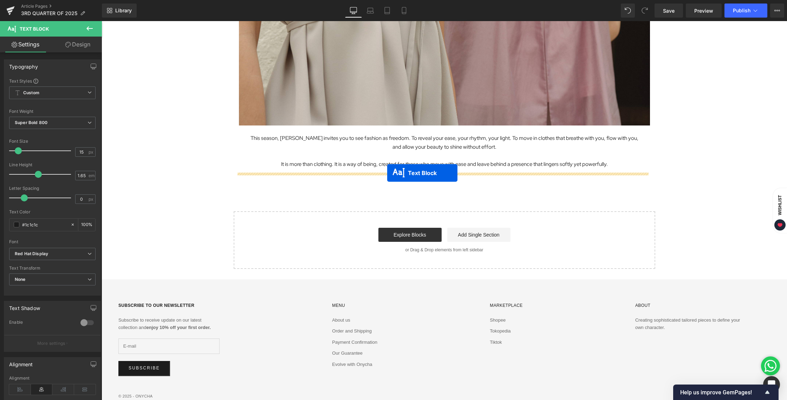
drag, startPoint x: 423, startPoint y: 89, endPoint x: 387, endPoint y: 173, distance: 91.1
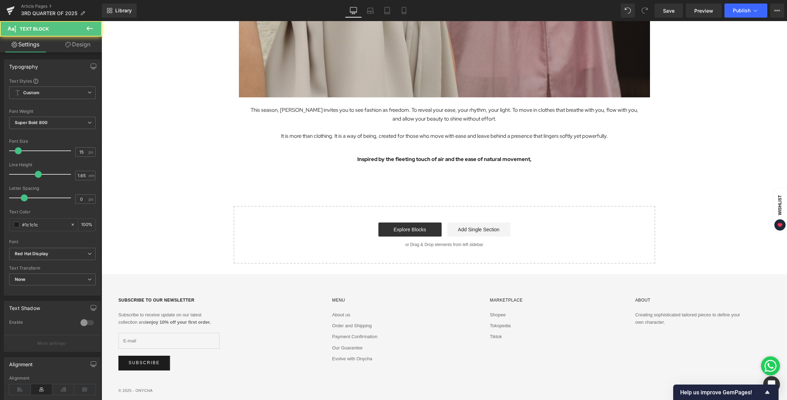
scroll to position [1773, 0]
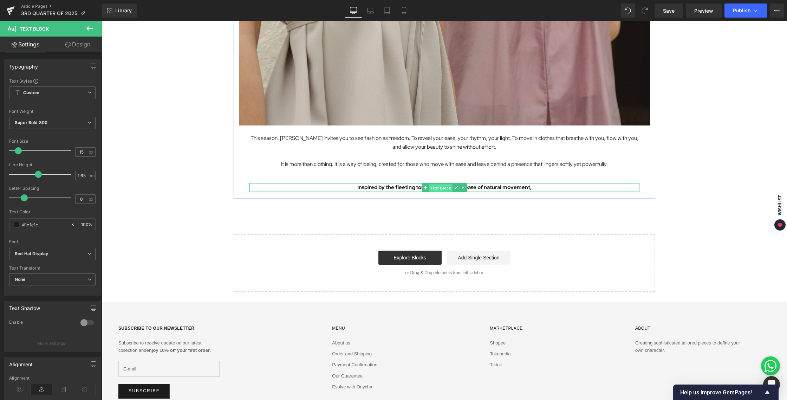
click at [433, 185] on span "Text Block" at bounding box center [440, 188] width 23 height 8
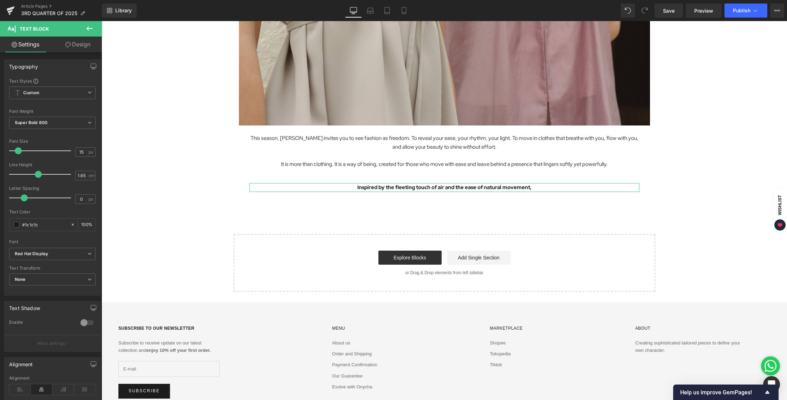
click at [86, 42] on link "Design" at bounding box center [77, 45] width 51 height 16
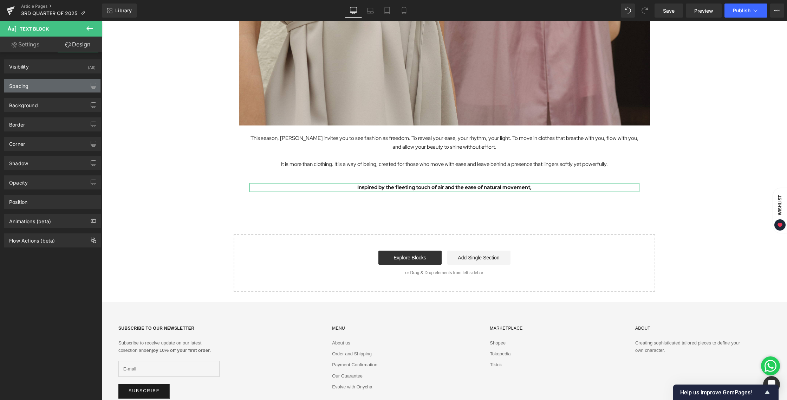
click at [17, 89] on div "Spacing" at bounding box center [18, 84] width 19 height 10
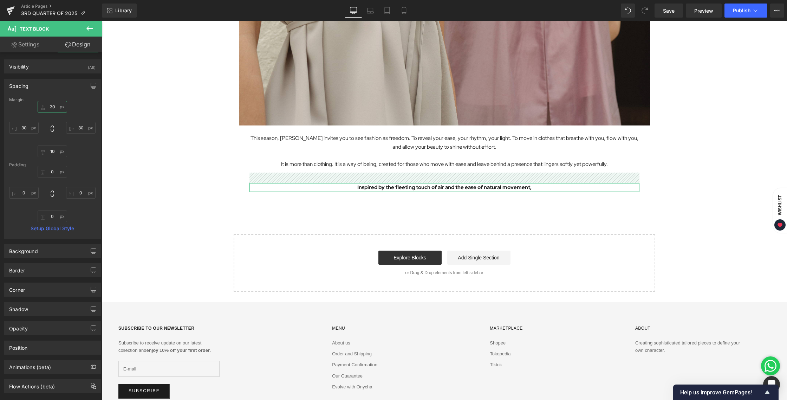
click at [50, 107] on input "30" at bounding box center [53, 107] width 30 height 12
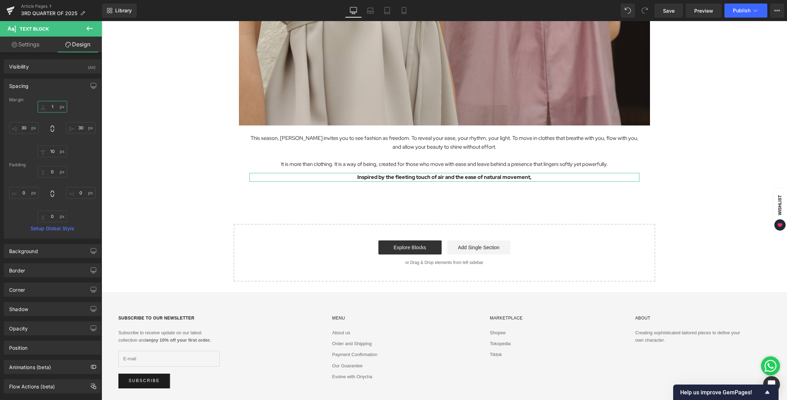
type input "12"
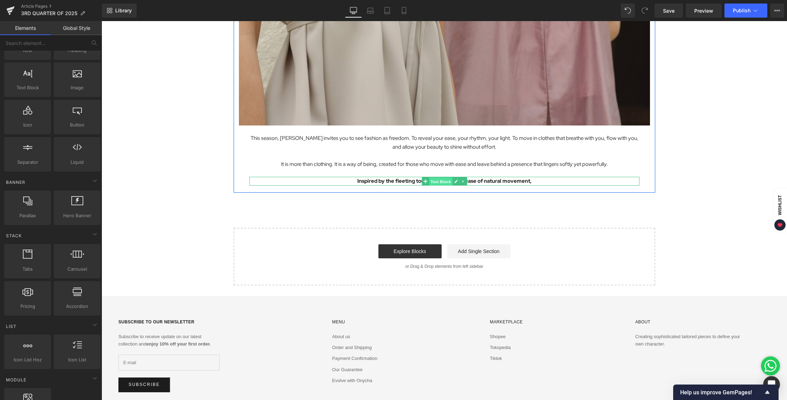
click at [434, 182] on span "Text Block" at bounding box center [440, 181] width 23 height 8
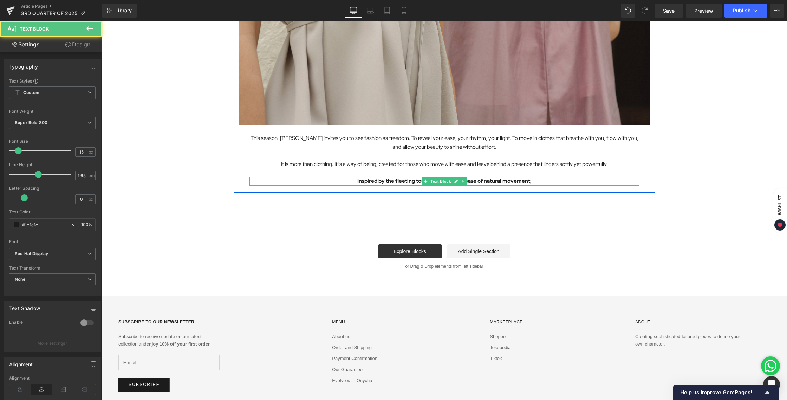
click at [391, 179] on p "Inspired by the fleeting touch of air and the ease of natural movement," at bounding box center [444, 181] width 390 height 9
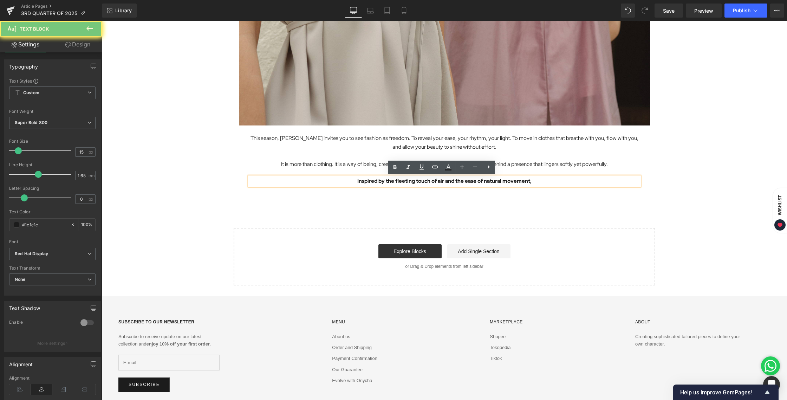
click at [386, 181] on p "Inspired by the fleeting touch of air and the ease of natural movement," at bounding box center [444, 181] width 390 height 9
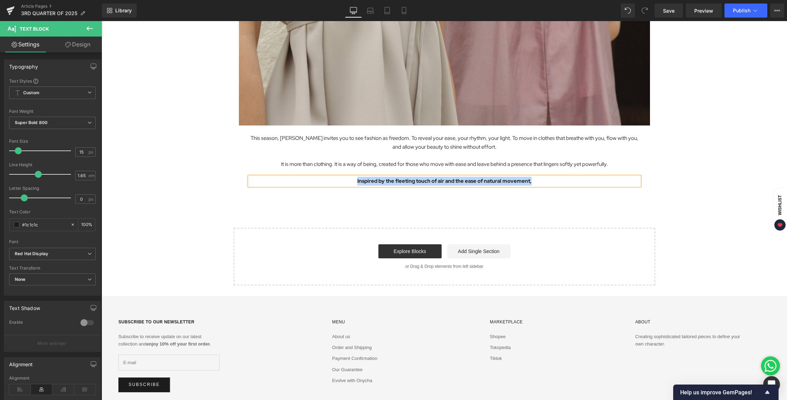
paste div
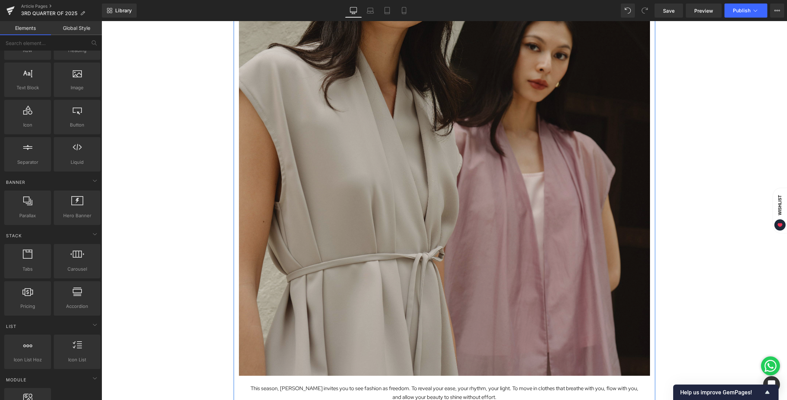
scroll to position [1490, 0]
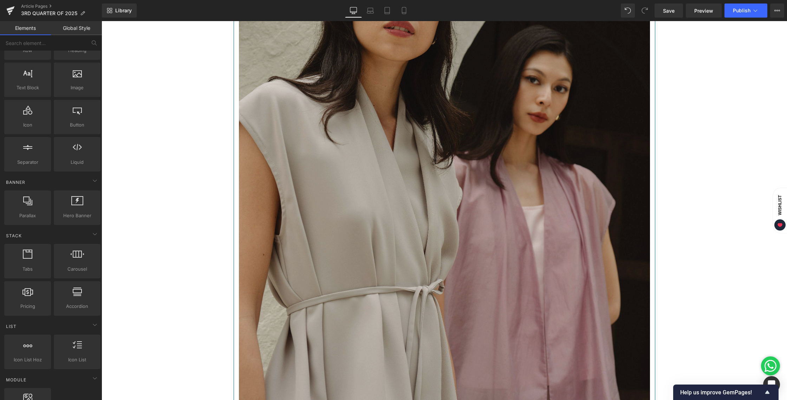
click at [468, 129] on img at bounding box center [444, 152] width 411 height 514
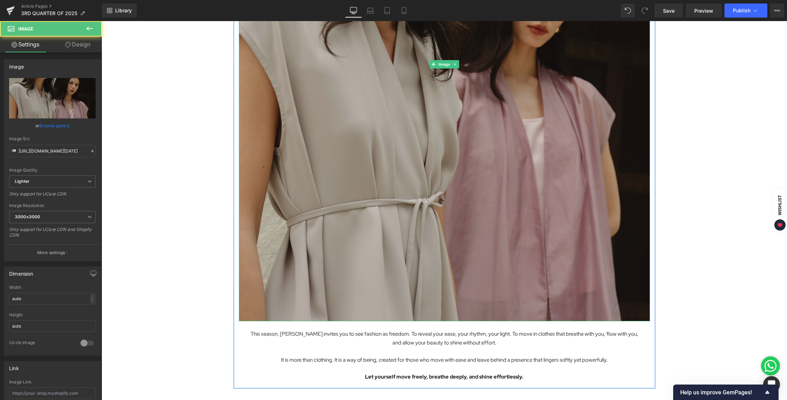
scroll to position [1562, 0]
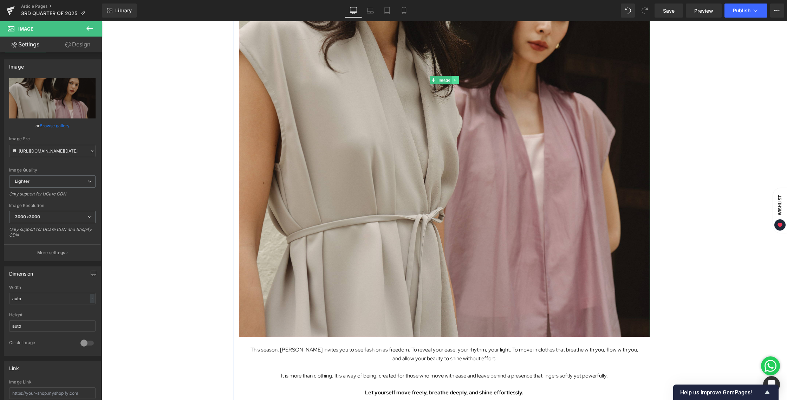
click at [453, 81] on icon at bounding box center [455, 80] width 4 height 4
click at [451, 81] on icon at bounding box center [452, 80] width 4 height 4
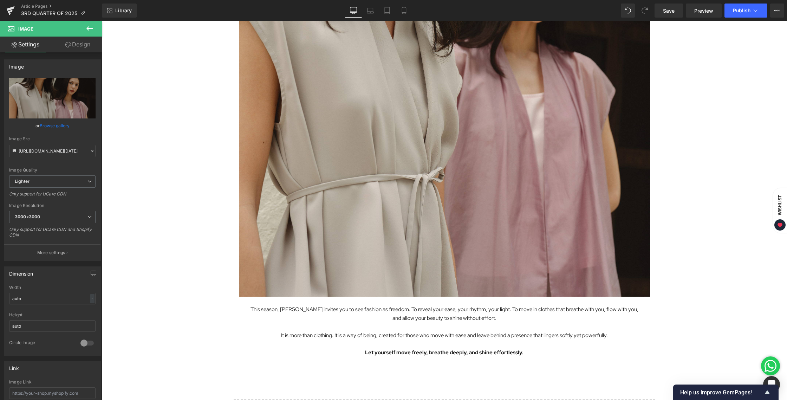
scroll to position [2119, 0]
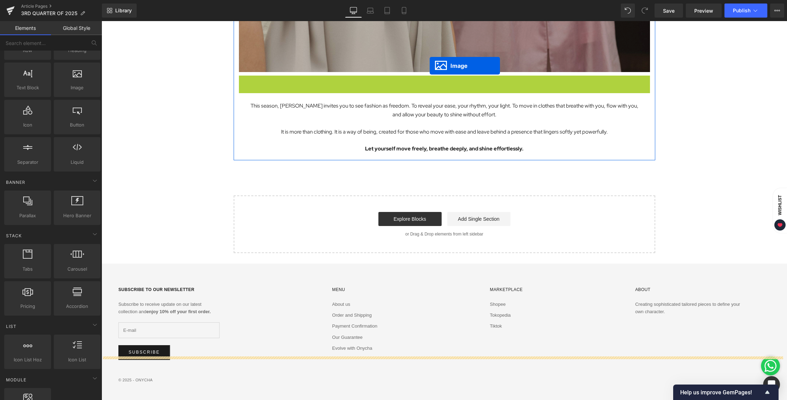
scroll to position [1631, 0]
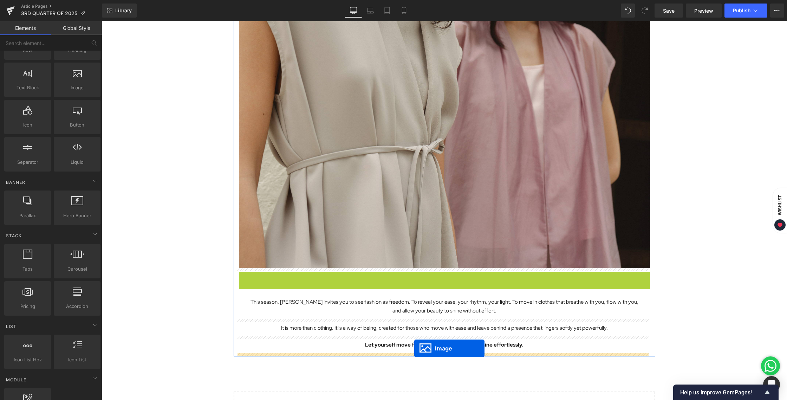
drag, startPoint x: 431, startPoint y: 39, endPoint x: 414, endPoint y: 348, distance: 309.9
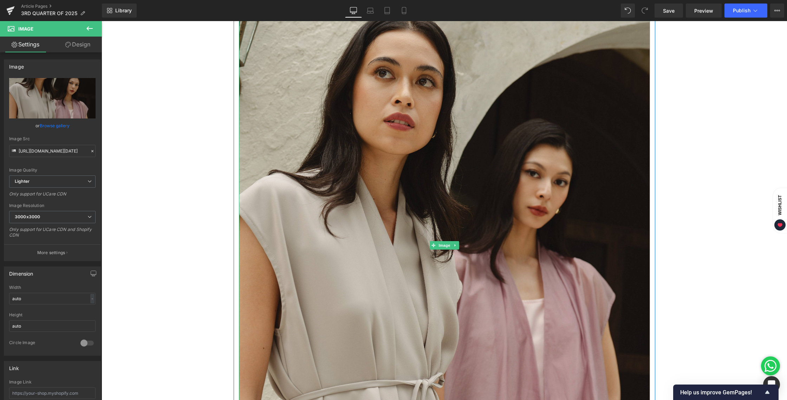
scroll to position [2020, 0]
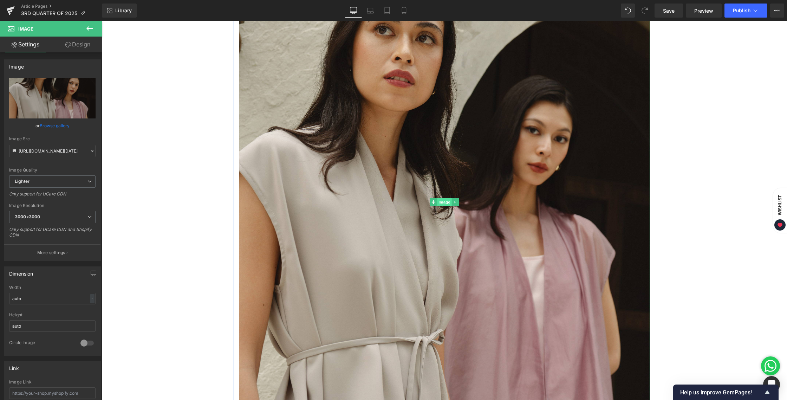
click at [440, 201] on span "Image" at bounding box center [444, 202] width 15 height 8
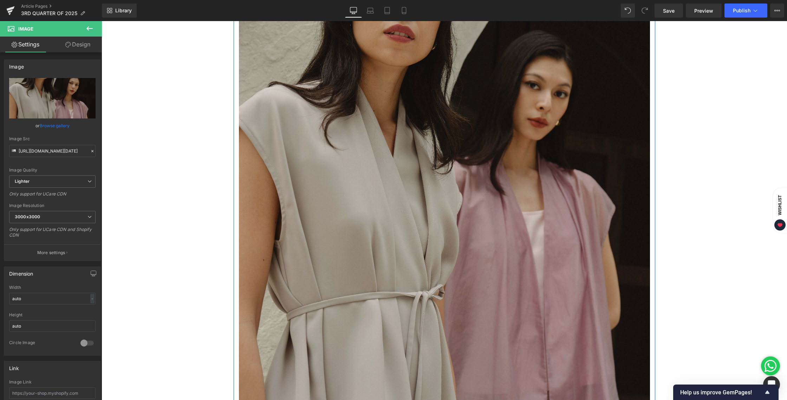
scroll to position [2197, 0]
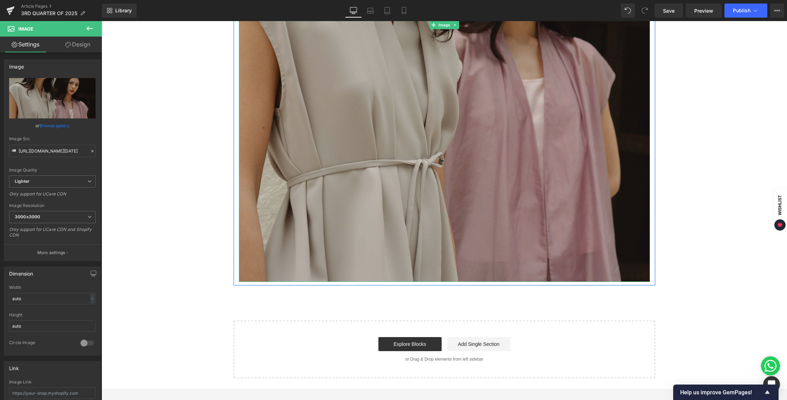
click at [399, 131] on img at bounding box center [444, 25] width 411 height 514
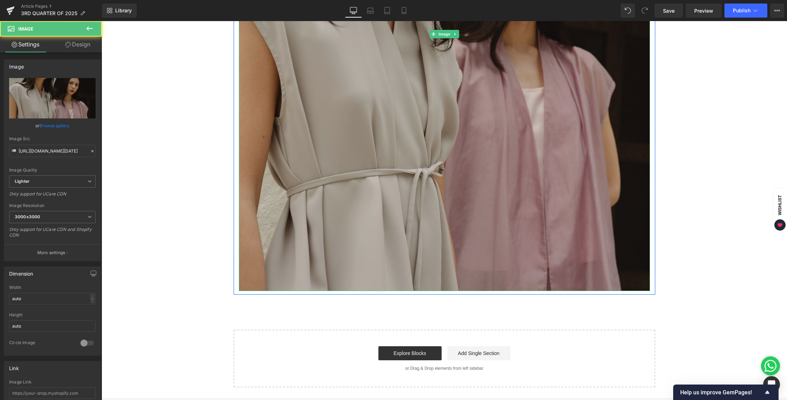
scroll to position [2184, 0]
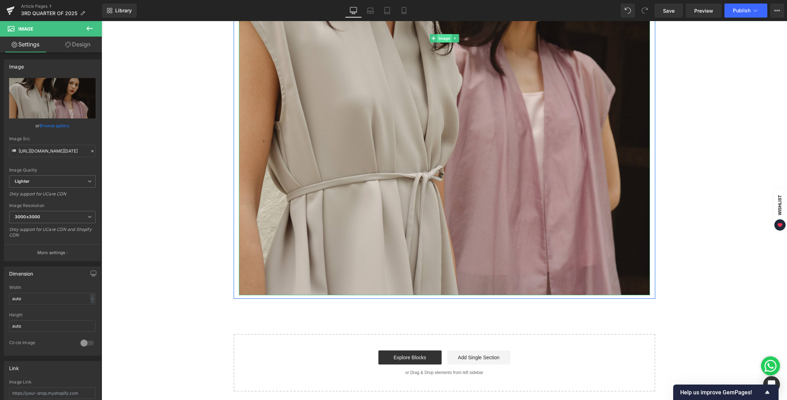
click at [440, 40] on span "Image" at bounding box center [444, 38] width 15 height 8
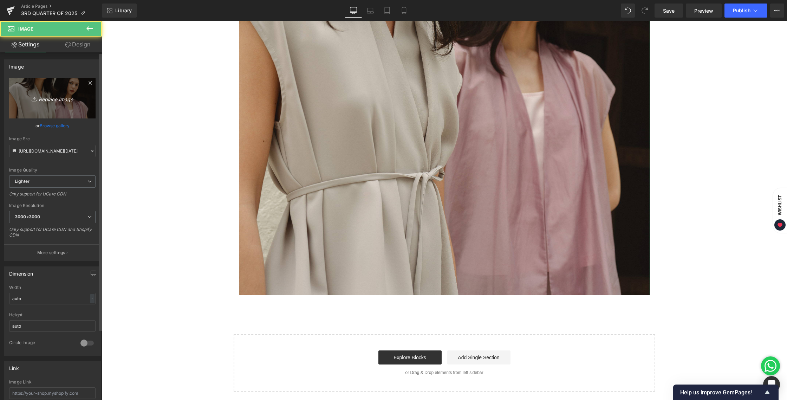
click at [51, 97] on icon "Replace Image" at bounding box center [52, 98] width 56 height 9
type input "C:\fakepath\BLOG [DATE]-08.jpg"
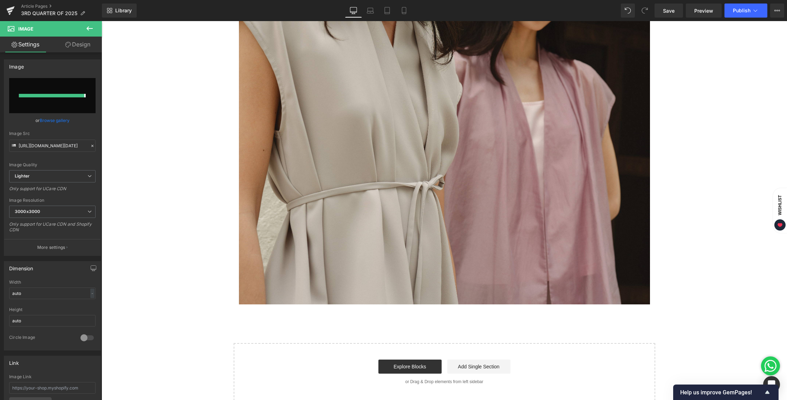
type input "[URL][DOMAIN_NAME][DATE]"
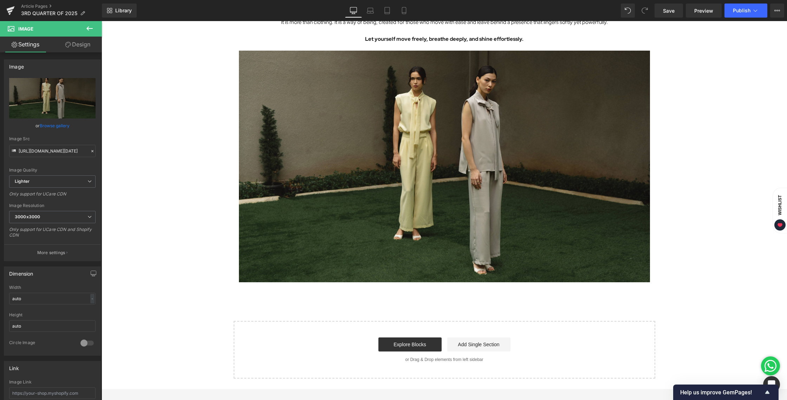
scroll to position [1903, 0]
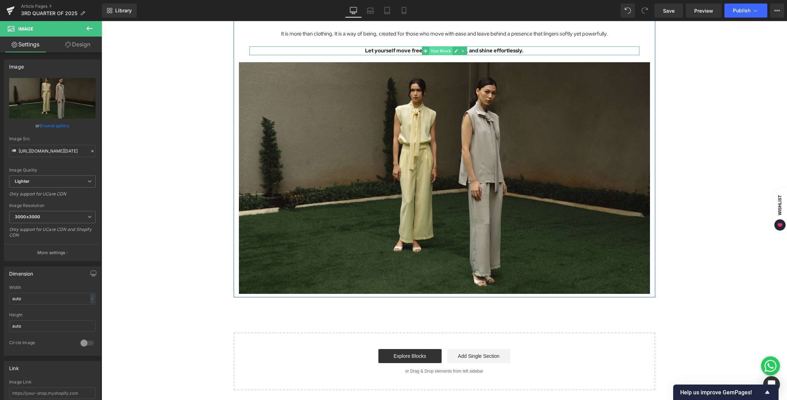
click at [439, 52] on span "Text Block" at bounding box center [440, 51] width 23 height 8
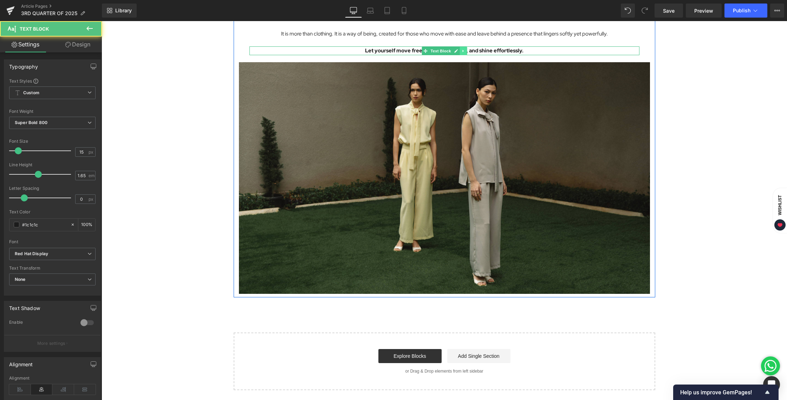
click at [461, 52] on icon at bounding box center [463, 51] width 4 height 4
click at [458, 52] on icon at bounding box center [459, 51] width 4 height 4
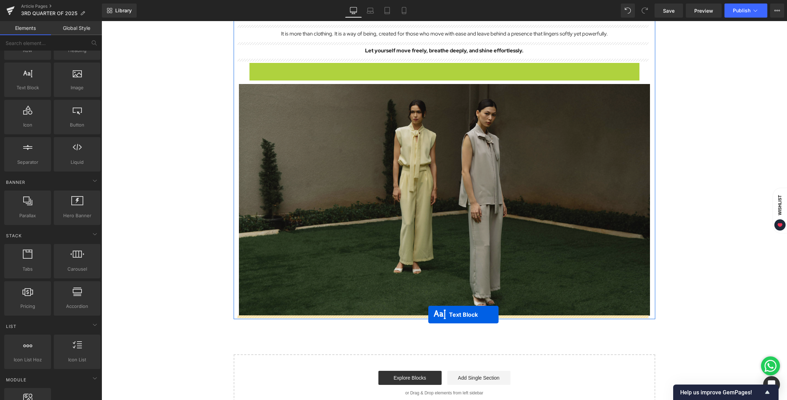
drag, startPoint x: 423, startPoint y: 66, endPoint x: 428, endPoint y: 314, distance: 248.0
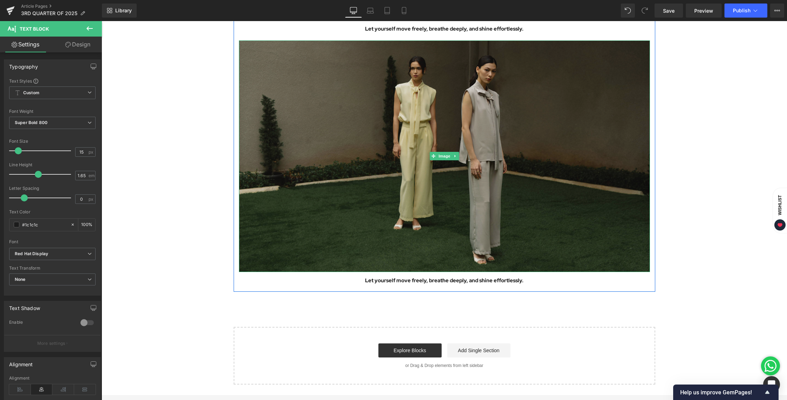
scroll to position [1926, 0]
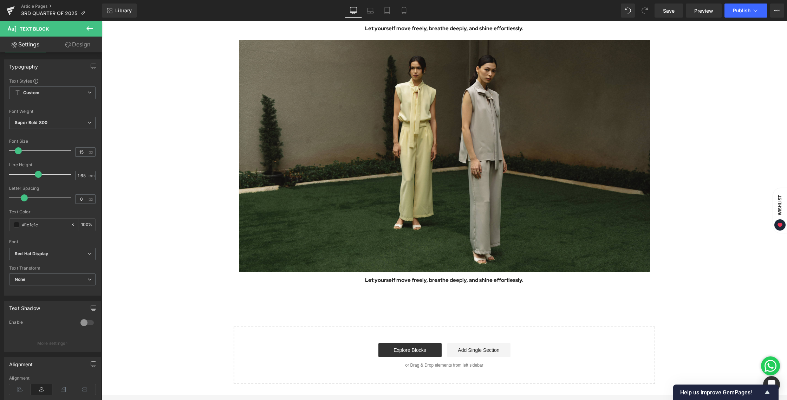
click at [89, 27] on icon at bounding box center [89, 28] width 8 height 8
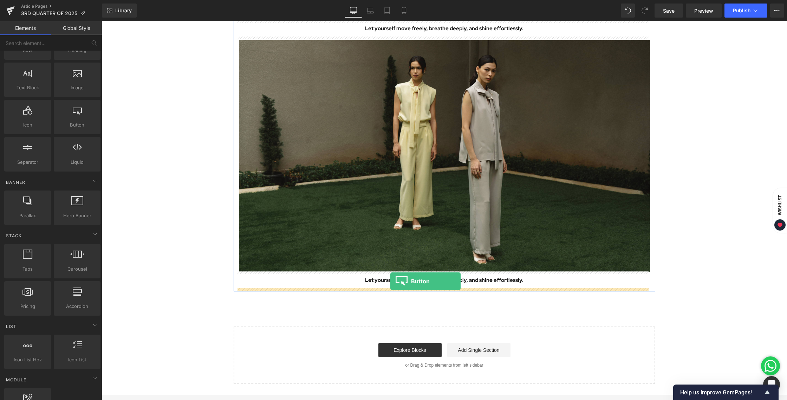
drag, startPoint x: 180, startPoint y: 138, endPoint x: 390, endPoint y: 281, distance: 253.7
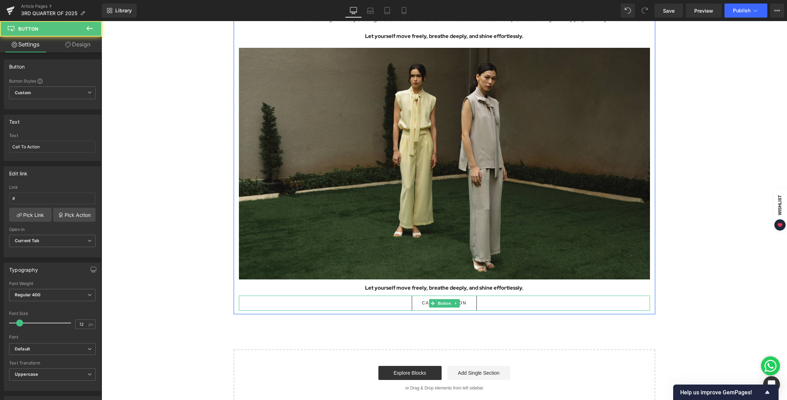
scroll to position [1916, 0]
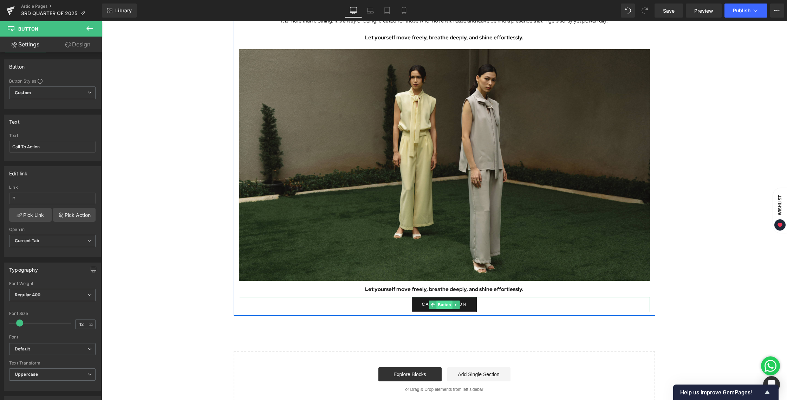
click at [439, 303] on span "Button" at bounding box center [444, 304] width 16 height 8
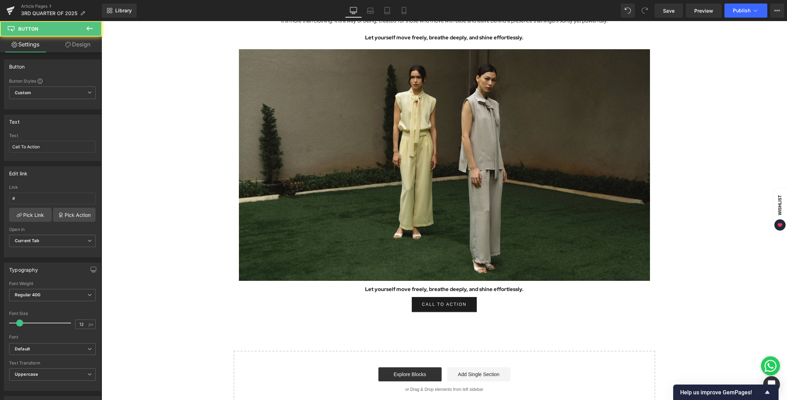
click at [75, 34] on span "Button" at bounding box center [42, 28] width 70 height 15
click at [79, 43] on link "Design" at bounding box center [77, 45] width 51 height 16
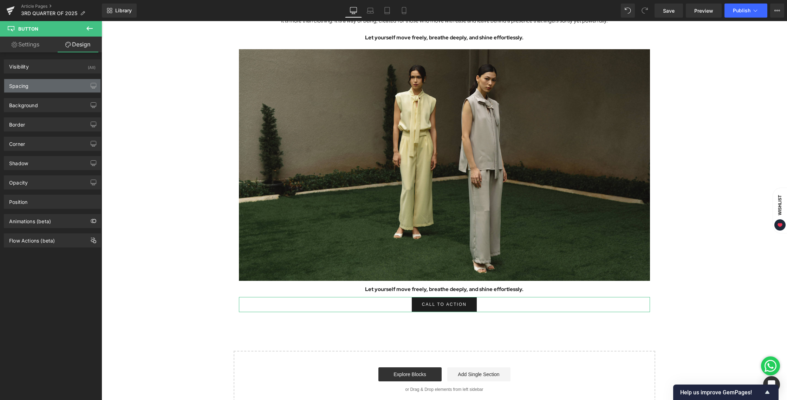
click at [48, 88] on div "Spacing" at bounding box center [52, 85] width 96 height 13
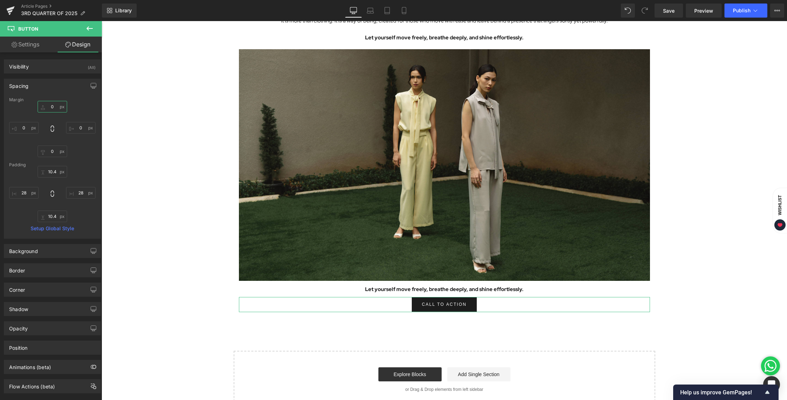
click at [55, 109] on input "0" at bounding box center [53, 107] width 30 height 12
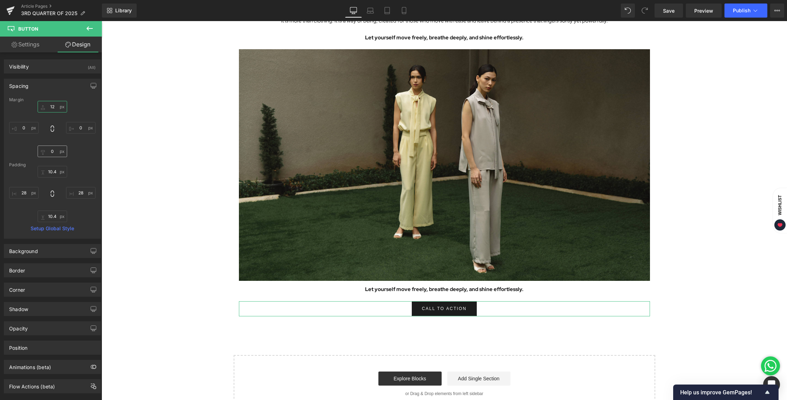
type input "12"
click at [53, 149] on input "0" at bounding box center [53, 151] width 30 height 12
type input "12"
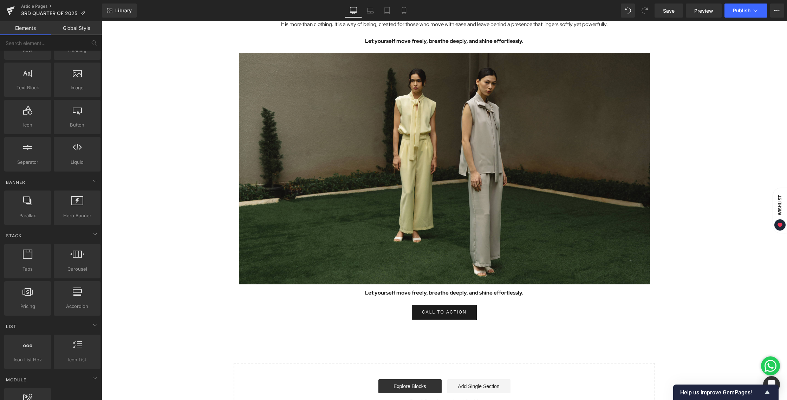
scroll to position [1923, 0]
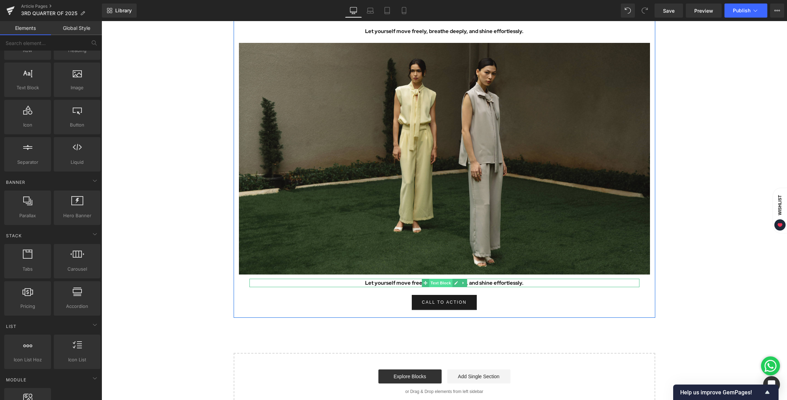
click at [437, 282] on span "Text Block" at bounding box center [440, 283] width 23 height 8
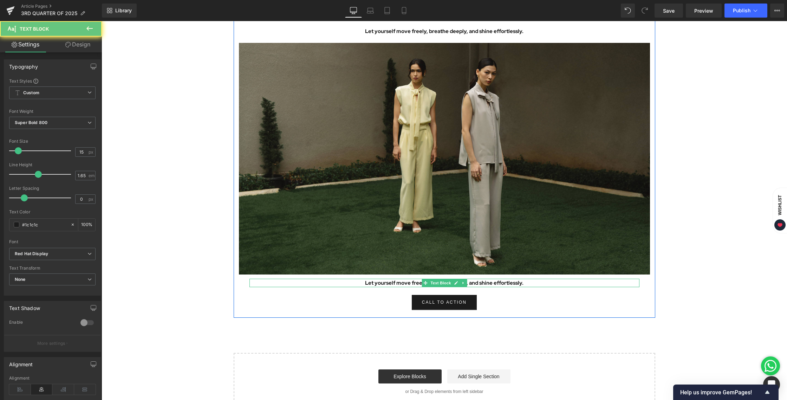
click at [494, 281] on p "Let yourself move freely, breathe deeply, and shine effortlessly." at bounding box center [444, 283] width 390 height 9
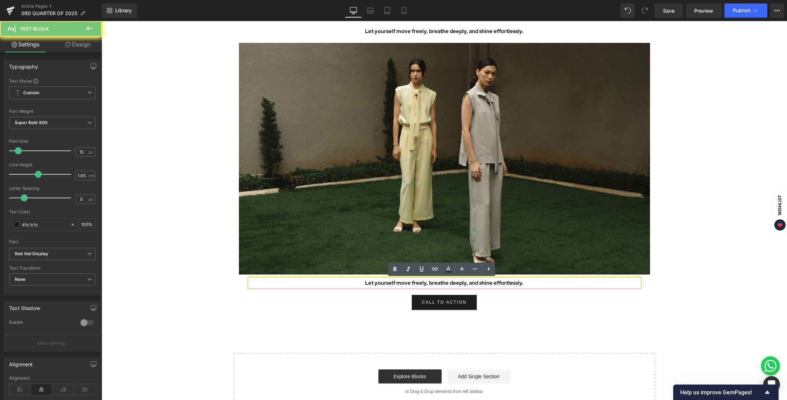
click at [494, 283] on p "Let yourself move freely, breathe deeply, and shine effortlessly." at bounding box center [444, 283] width 390 height 9
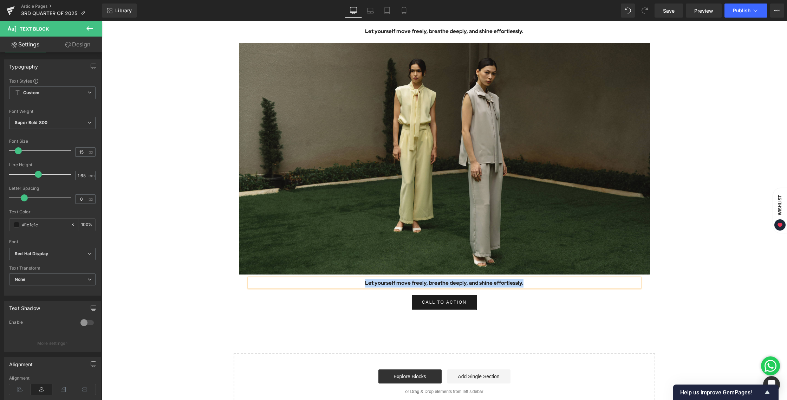
paste div
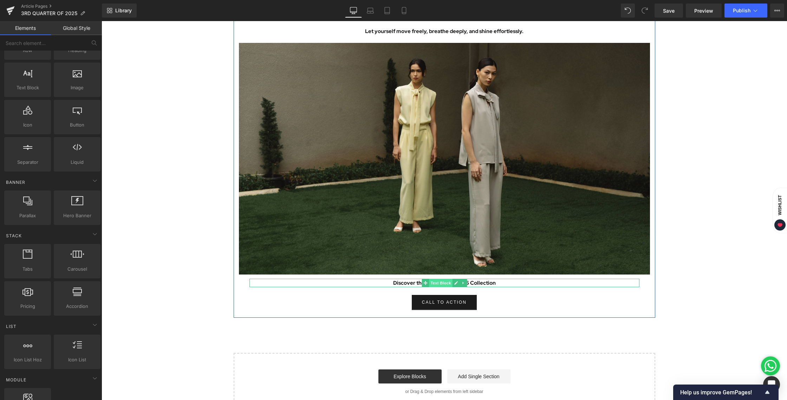
click at [439, 283] on span "Text Block" at bounding box center [440, 283] width 23 height 8
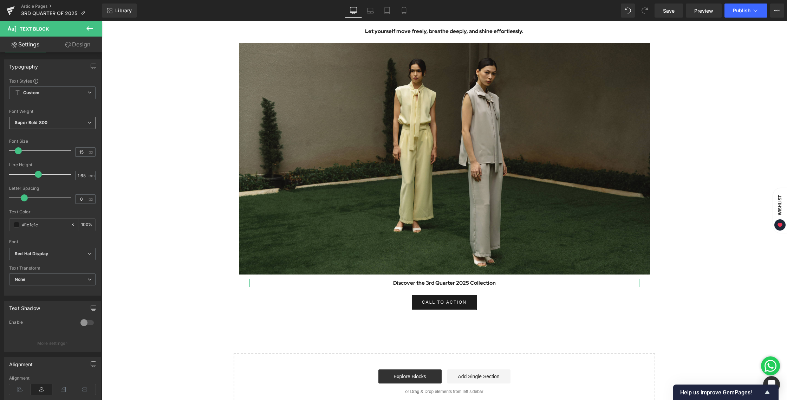
click at [58, 126] on span "Super Bold 800" at bounding box center [52, 123] width 86 height 12
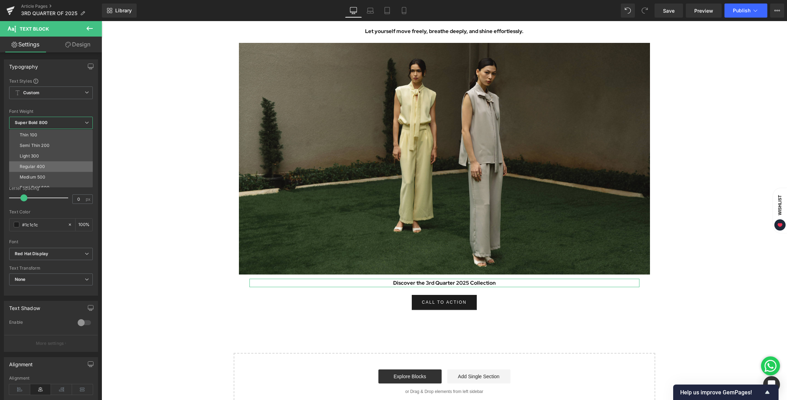
click at [50, 164] on li "Regular 400" at bounding box center [52, 166] width 87 height 11
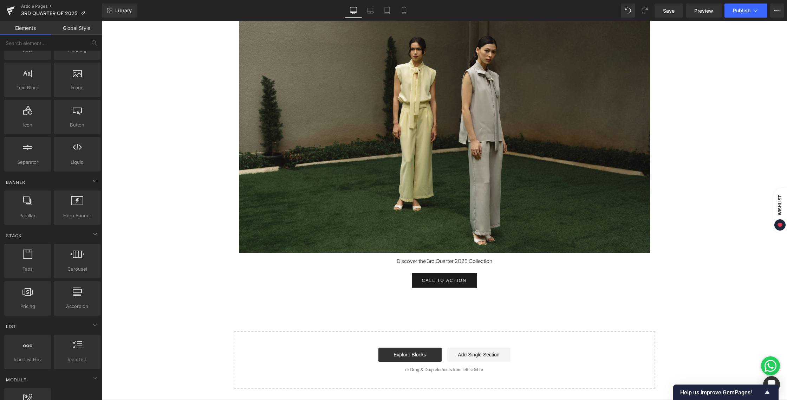
scroll to position [1945, 0]
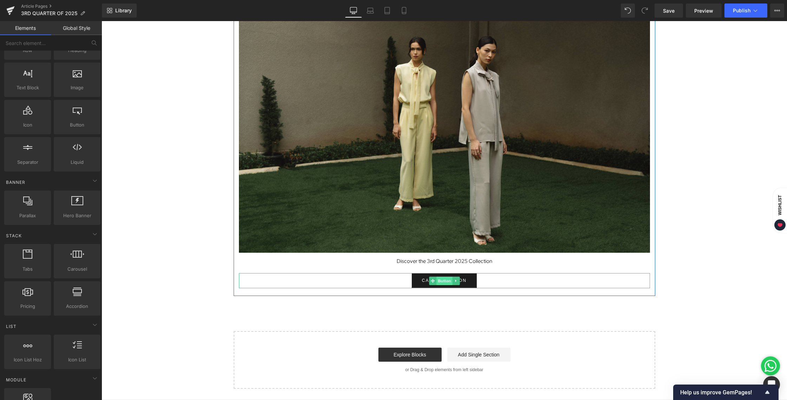
click at [443, 280] on span "Button" at bounding box center [444, 280] width 16 height 8
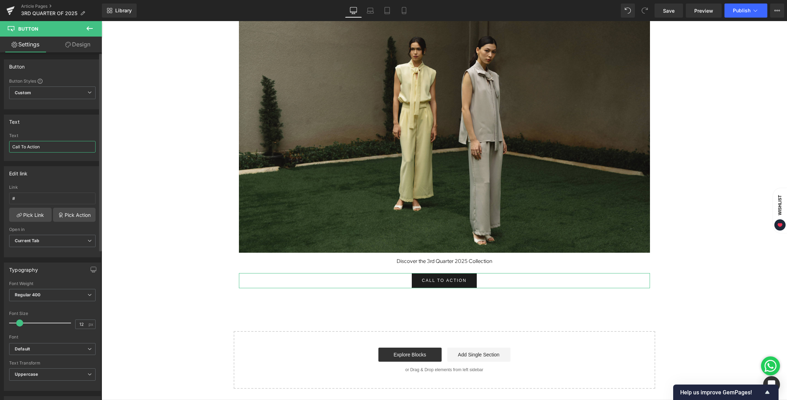
drag, startPoint x: 53, startPoint y: 145, endPoint x: 11, endPoint y: 145, distance: 41.8
click at [11, 145] on input "Call To Action" at bounding box center [52, 147] width 86 height 12
type input "EXPLORE MORE"
click at [57, 200] on input "#" at bounding box center [52, 198] width 86 height 12
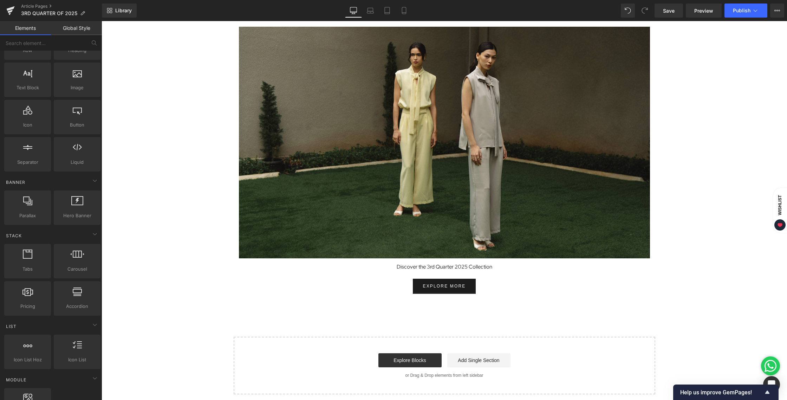
scroll to position [1938, 0]
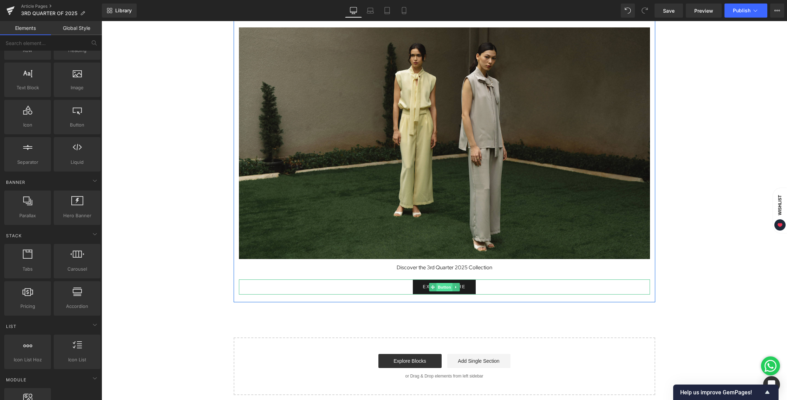
click at [442, 285] on span "Button" at bounding box center [444, 287] width 16 height 8
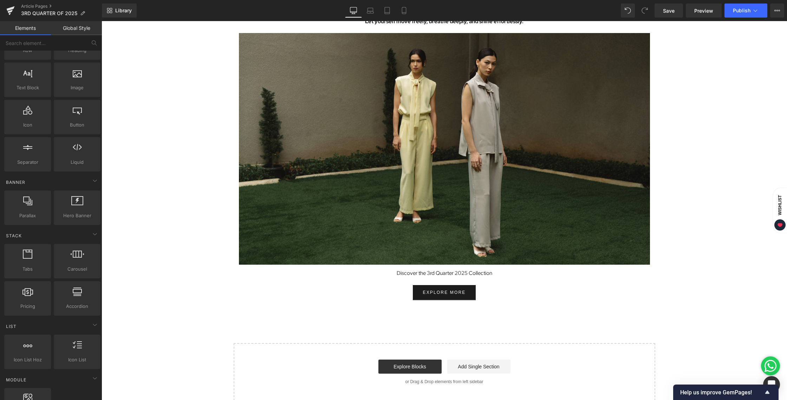
scroll to position [1926, 0]
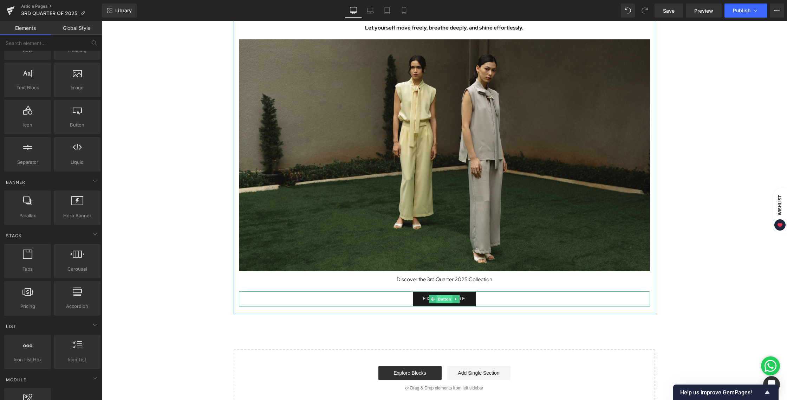
click at [436, 303] on link "EXPLORE MORE" at bounding box center [444, 298] width 63 height 15
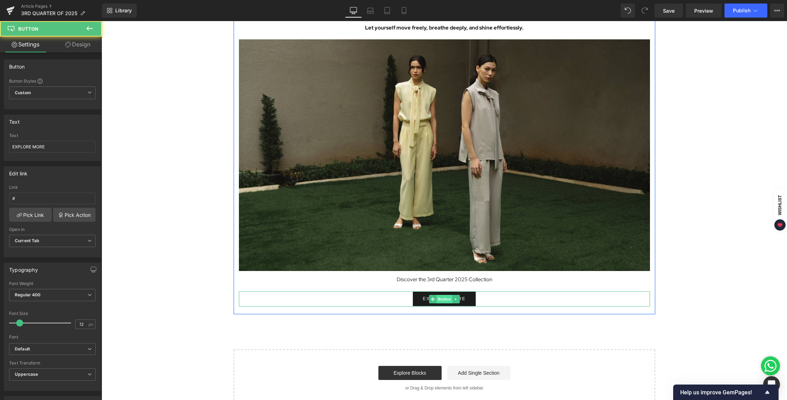
click at [443, 297] on span "Button" at bounding box center [444, 299] width 16 height 8
click at [444, 298] on span "Button" at bounding box center [444, 299] width 16 height 8
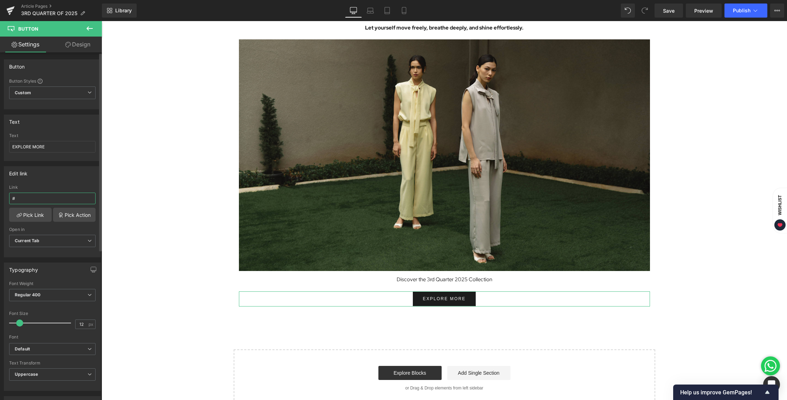
click at [42, 196] on input "#" at bounding box center [52, 198] width 86 height 12
type input "[URL][DOMAIN_NAME]"
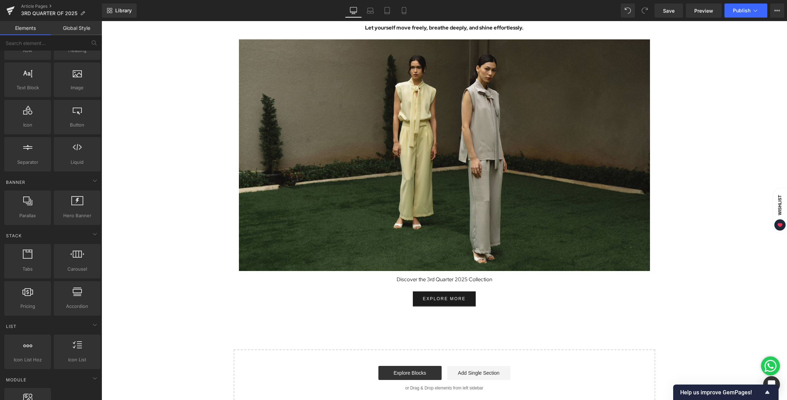
scroll to position [0, 0]
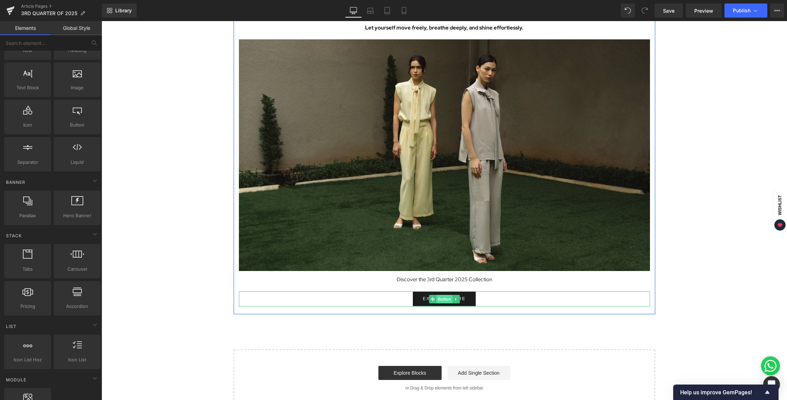
click at [438, 297] on span "Button" at bounding box center [444, 299] width 16 height 8
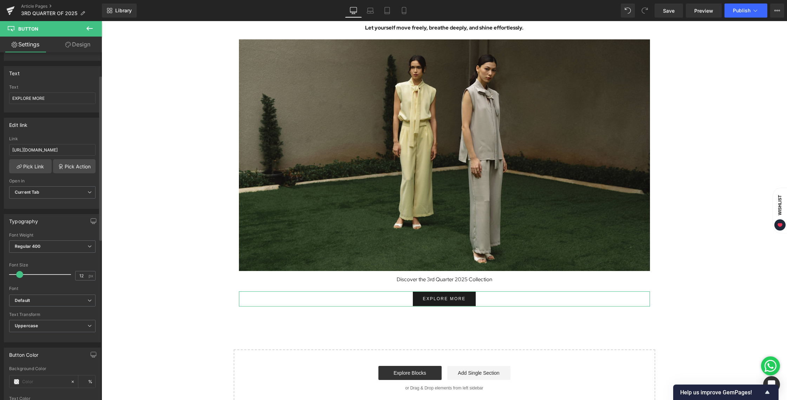
scroll to position [48, 0]
click at [50, 300] on b "Default" at bounding box center [51, 301] width 73 height 6
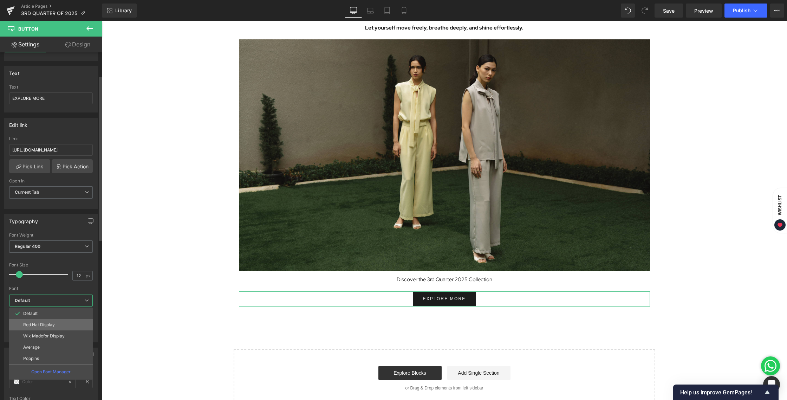
click at [47, 327] on li "Red Hat Display" at bounding box center [51, 324] width 84 height 11
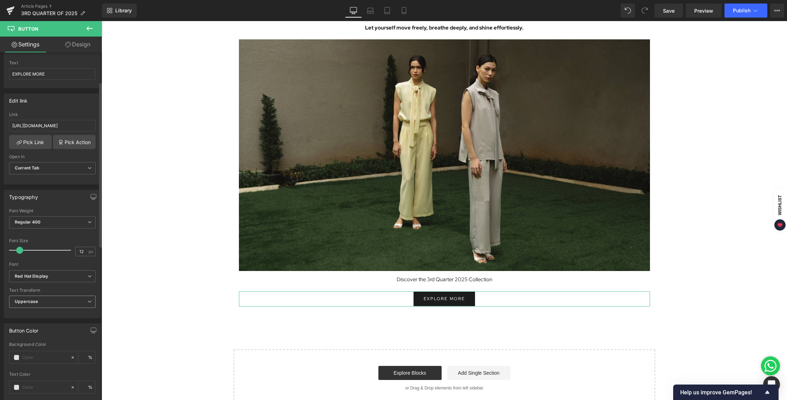
scroll to position [78, 0]
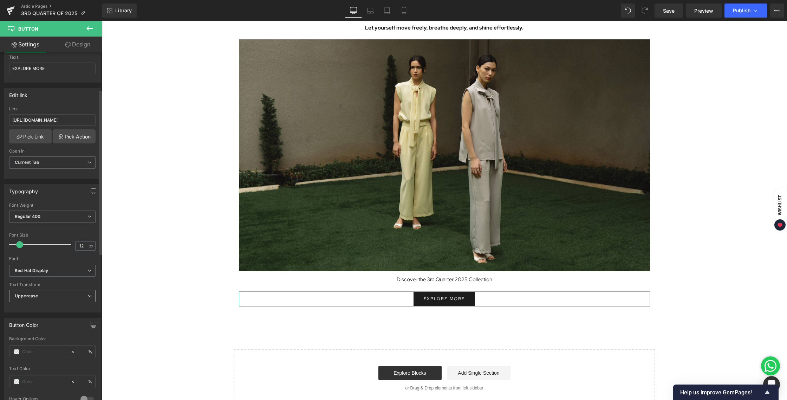
click at [58, 298] on span "Uppercase" at bounding box center [52, 296] width 86 height 12
click at [58, 298] on span "Uppercase" at bounding box center [51, 296] width 84 height 12
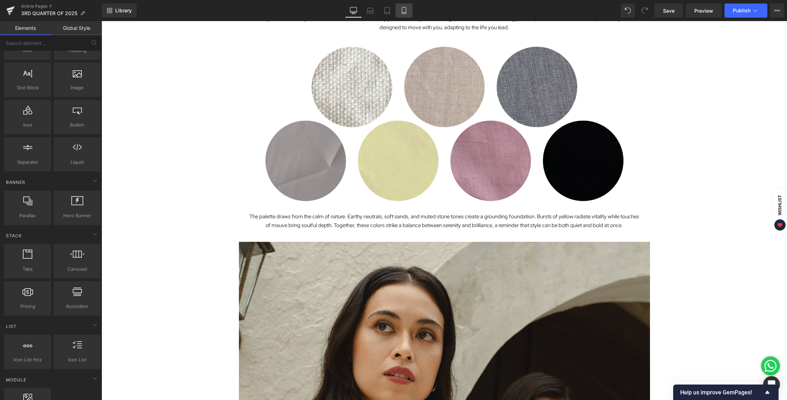
click at [407, 15] on link "Mobile" at bounding box center [404, 11] width 17 height 14
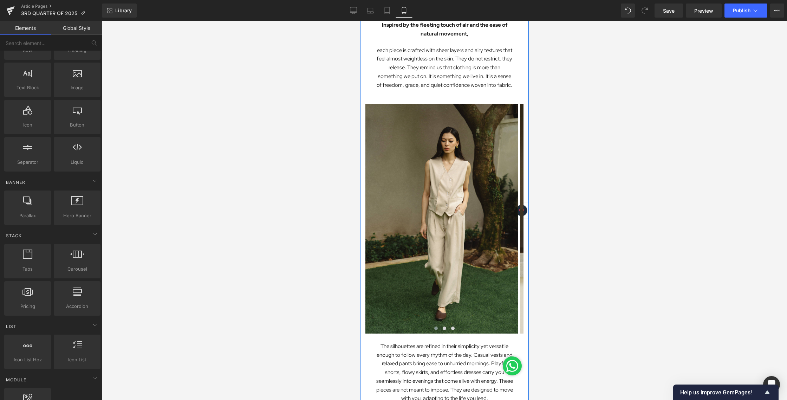
scroll to position [494, 0]
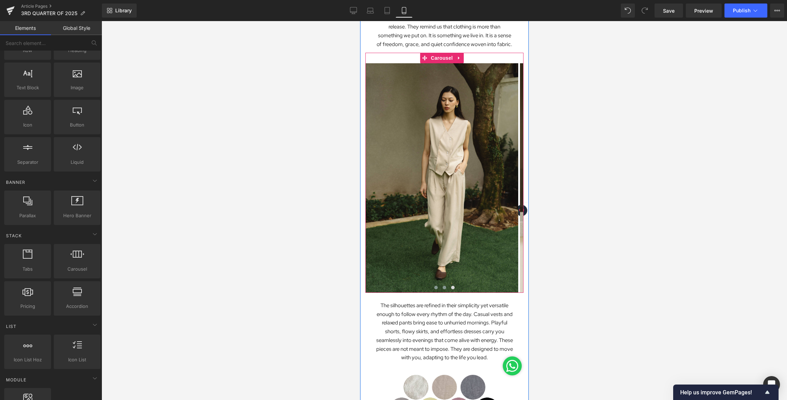
click at [442, 288] on span at bounding box center [444, 288] width 4 height 4
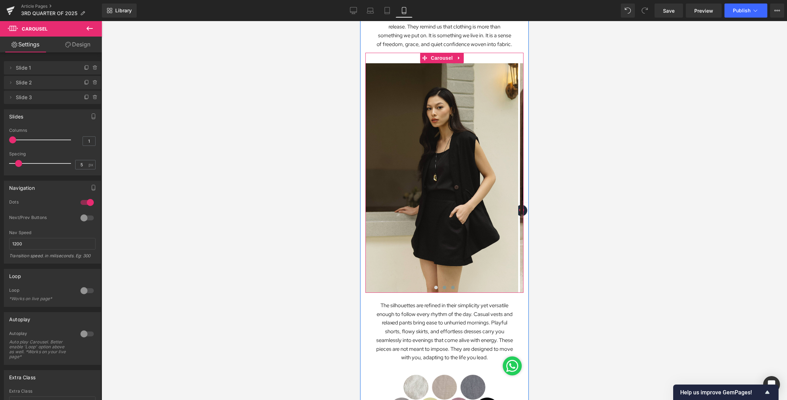
click at [451, 287] on span at bounding box center [453, 288] width 4 height 4
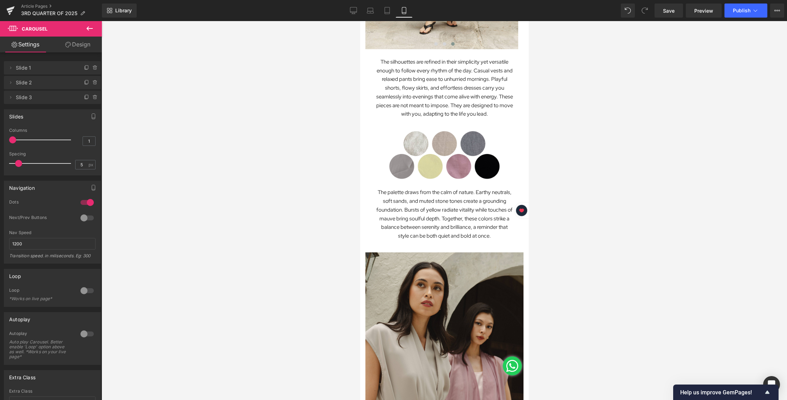
scroll to position [397, 0]
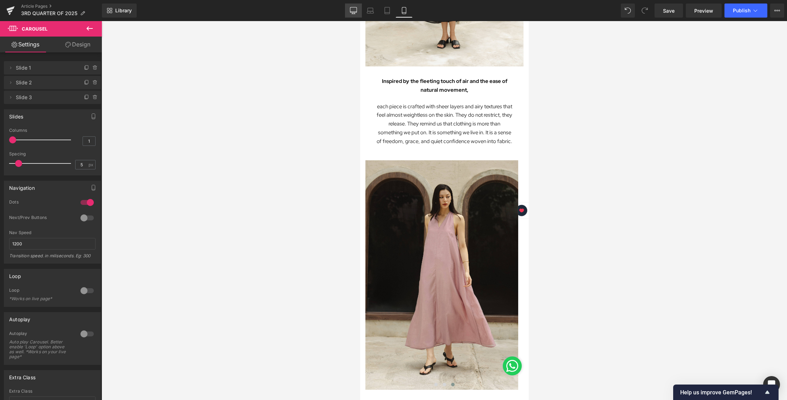
click at [351, 11] on icon at bounding box center [353, 10] width 7 height 7
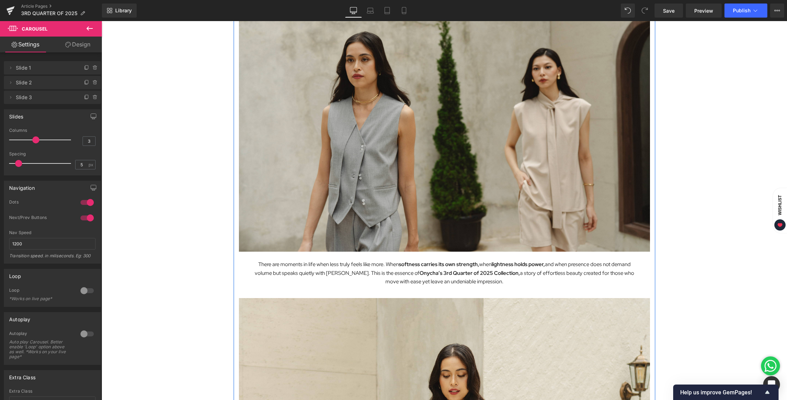
scroll to position [0, 0]
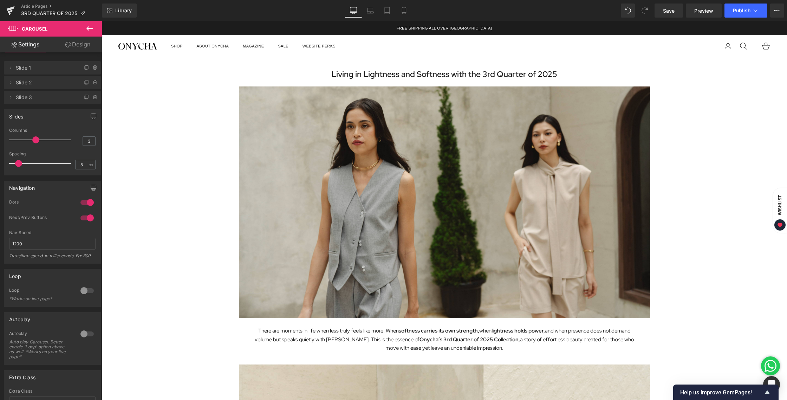
click at [667, 19] on div "Library Desktop Desktop Laptop Tablet Mobile Save Preview Publish Scheduled Vie…" at bounding box center [444, 10] width 685 height 21
click at [669, 14] on span "Save" at bounding box center [669, 10] width 12 height 7
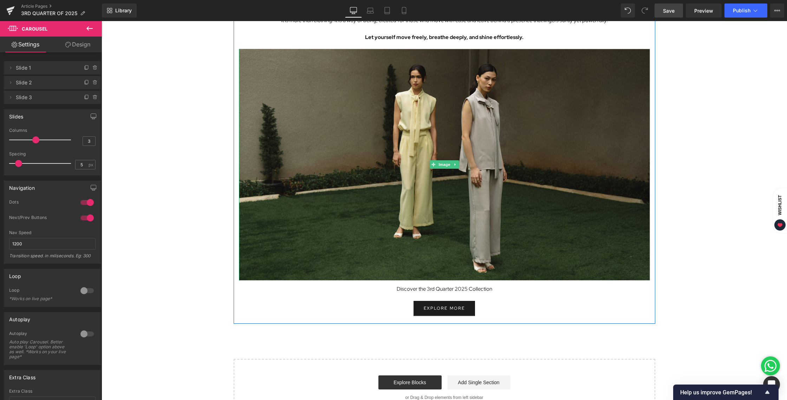
scroll to position [1944, 0]
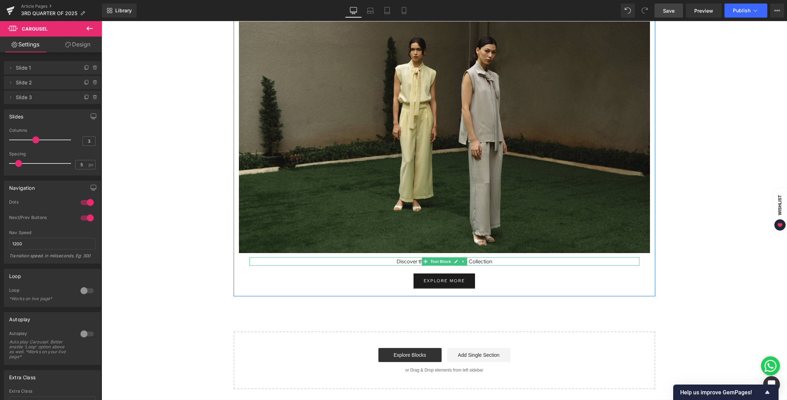
click at [496, 262] on p "Discover the 3rd Quarter 2025 Collection" at bounding box center [444, 261] width 390 height 9
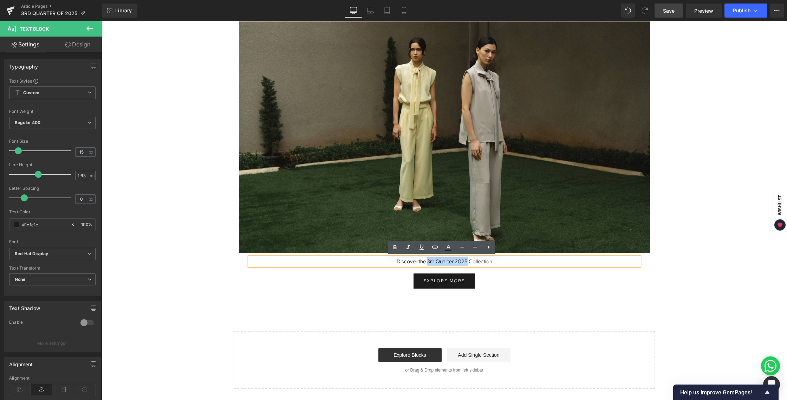
drag, startPoint x: 425, startPoint y: 262, endPoint x: 464, endPoint y: 261, distance: 39.7
click at [464, 261] on p "Discover the 3rd Quarter 2025 Collection" at bounding box center [444, 261] width 390 height 9
click at [398, 250] on icon at bounding box center [395, 247] width 8 height 8
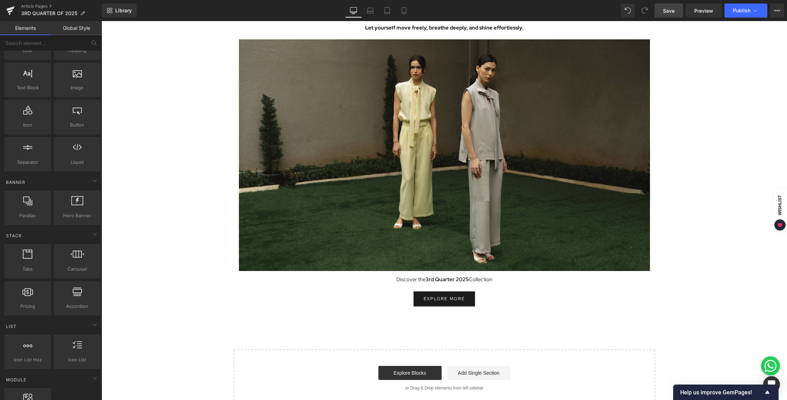
scroll to position [1925, 0]
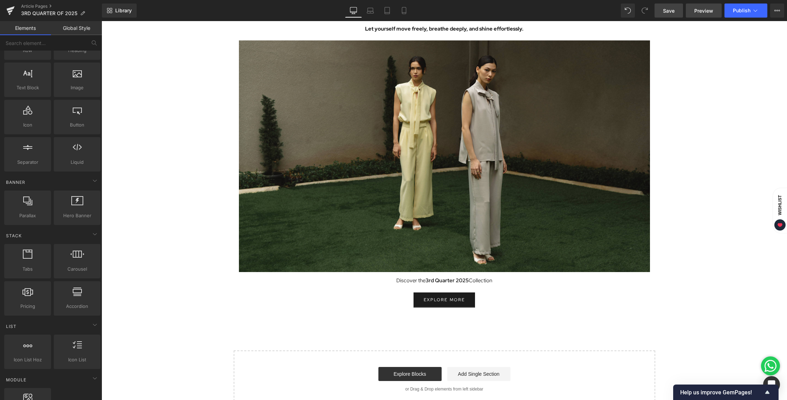
click at [696, 12] on span "Preview" at bounding box center [703, 10] width 19 height 7
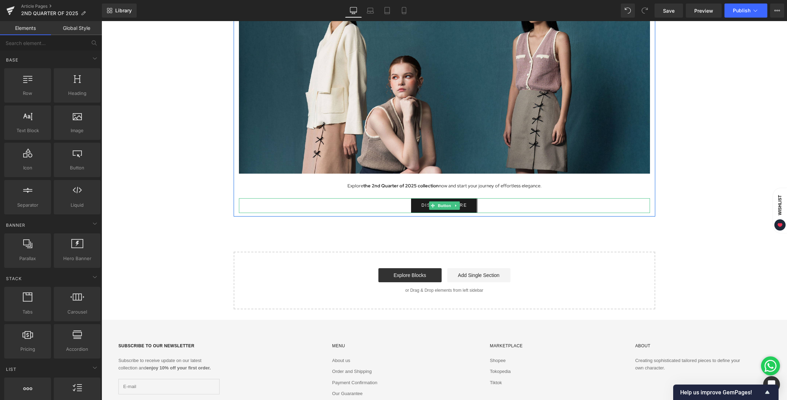
scroll to position [1706, 0]
